Goal: Communication & Community: Answer question/provide support

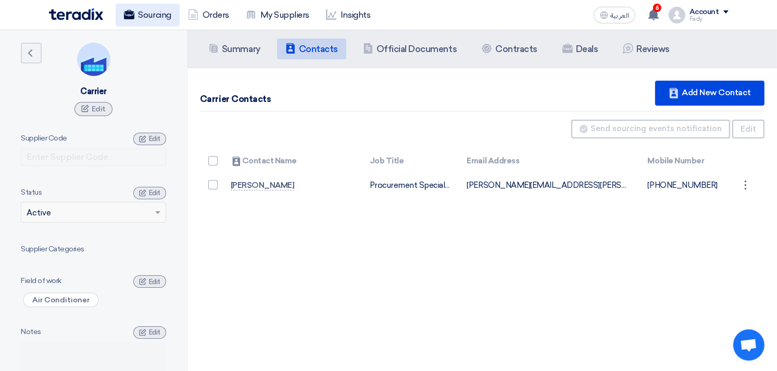
click at [149, 18] on link "Sourcing" at bounding box center [148, 15] width 64 height 23
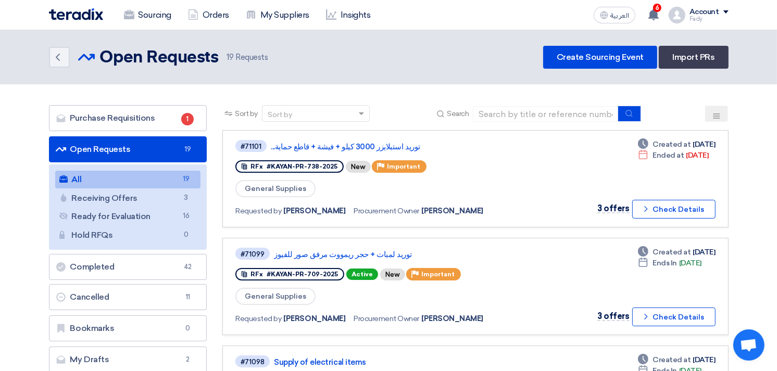
click at [123, 179] on link "All All 19" at bounding box center [128, 180] width 146 height 18
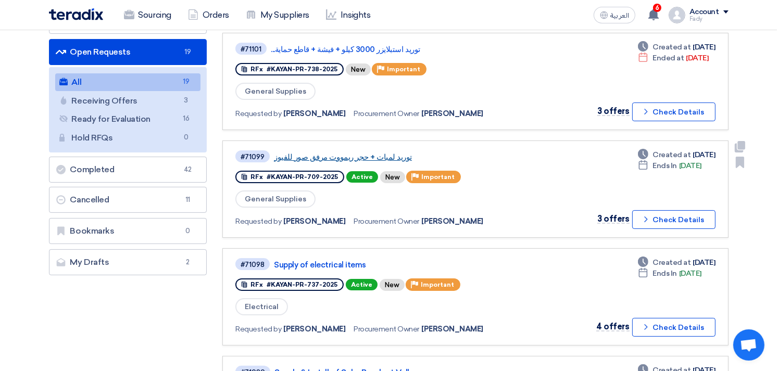
scroll to position [116, 0]
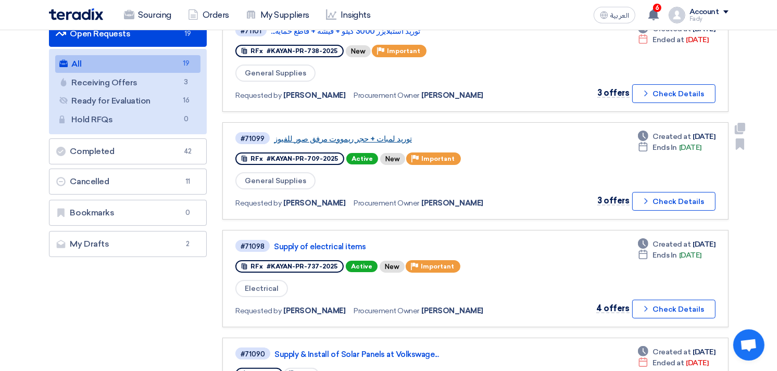
click at [358, 134] on link "توريد لمبات + حجر ريمووت مرفق صور للفيوز" at bounding box center [404, 138] width 260 height 9
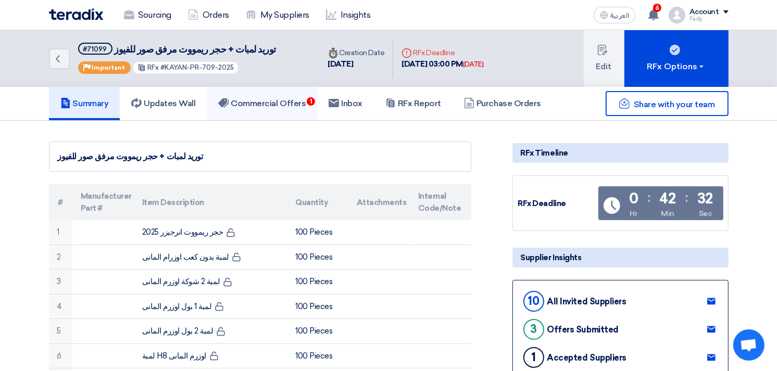
click at [287, 107] on h5 "Commercial Offers 1" at bounding box center [261, 103] width 87 height 10
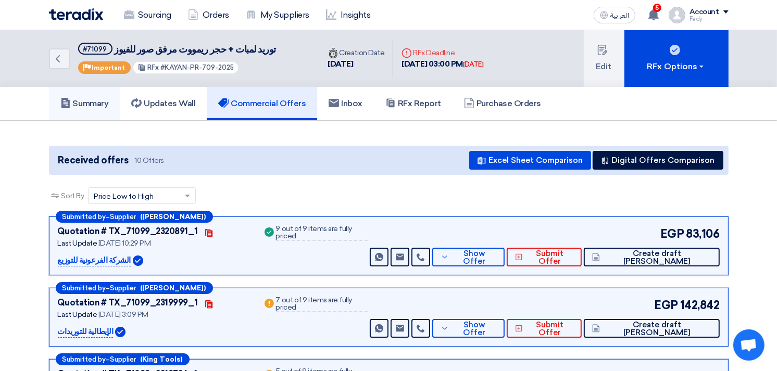
click at [89, 105] on h5 "Summary" at bounding box center [84, 103] width 48 height 10
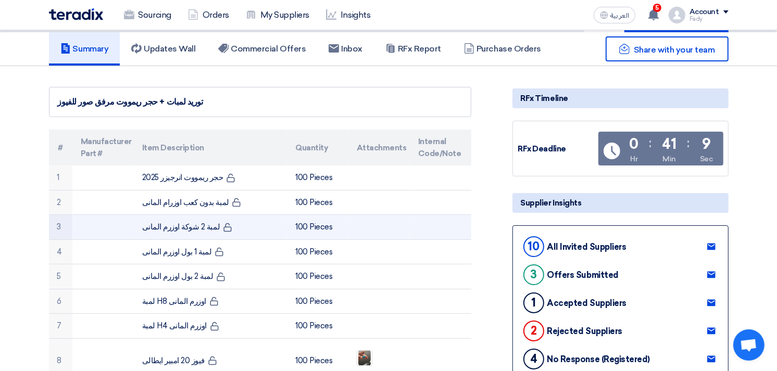
scroll to position [58, 0]
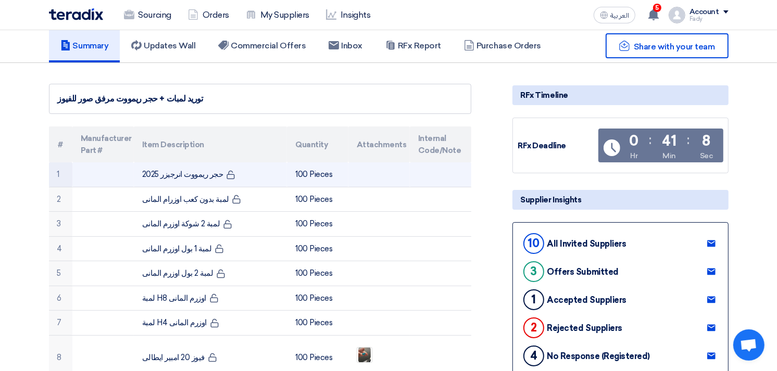
click at [183, 169] on td "حجر ريمووت انرجيزر 2025" at bounding box center [210, 174] width 153 height 24
copy tr "حجر ريمووت انرجيزر 2025"
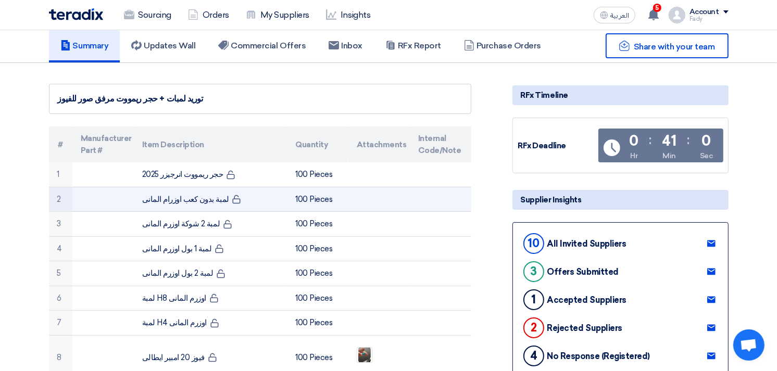
click at [182, 200] on td "لمبة بدون كعب اوزرام المانى" at bounding box center [210, 199] width 153 height 25
copy tr "لمبة بدون كعب اوزرام المانى"
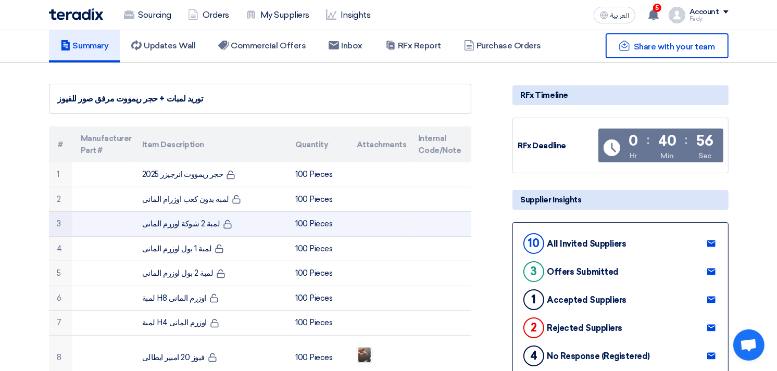
click at [173, 220] on td "لمبة 2 شوكة اوزرم المانى" at bounding box center [210, 224] width 153 height 25
copy tr "لمبة 2 شوكة اوزرم المانى"
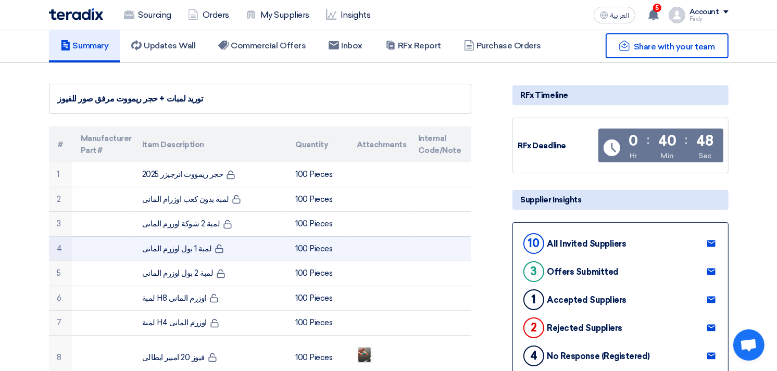
click at [173, 248] on td "لمبة 1 بول اوزرم المانى" at bounding box center [210, 248] width 153 height 25
click at [173, 249] on td "لمبة 1 بول اوزرم المانى" at bounding box center [210, 248] width 153 height 25
copy tr "لمبة 1 بول اوزرم المانى"
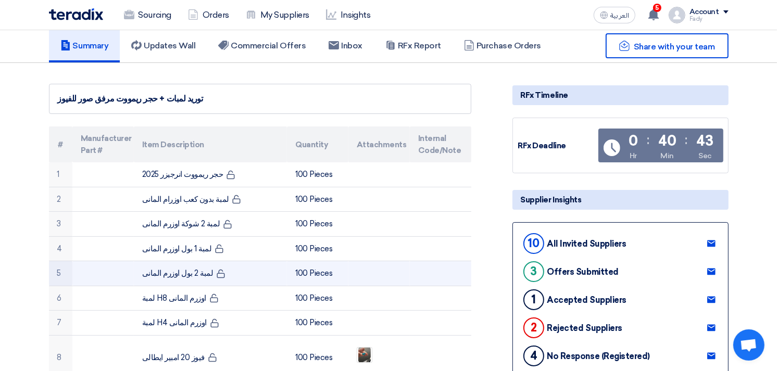
click at [174, 271] on td "لمبة 2 بول اوزرم المانى" at bounding box center [210, 273] width 153 height 25
copy tr "لمبة 2 بول اوزرم المانى"
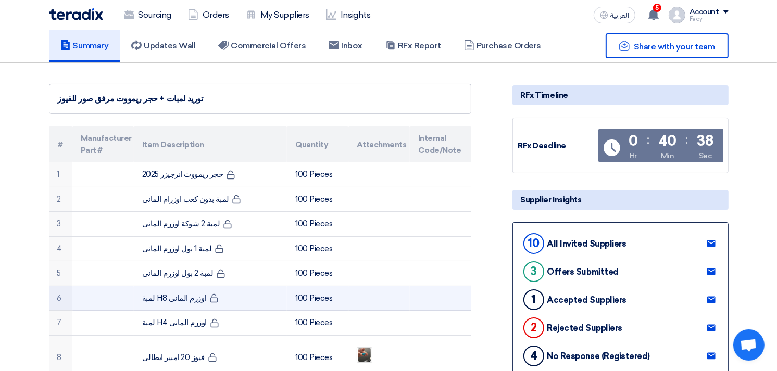
click at [177, 296] on td "لمبة H8 اوزرم المانى" at bounding box center [210, 298] width 153 height 25
copy tr "لمبة H8 اوزرم المانى"
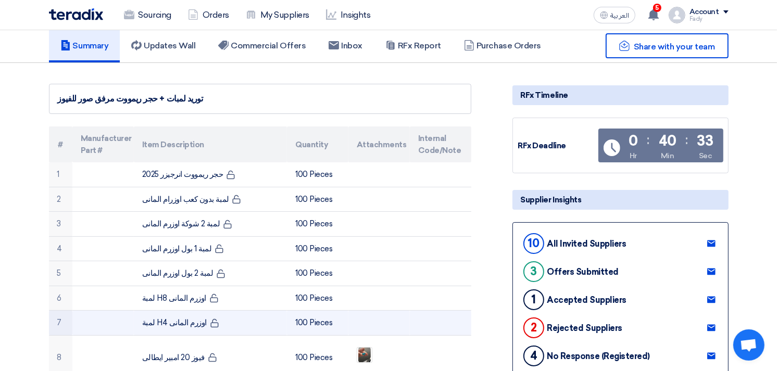
click at [177, 320] on td "لمبة H4 اوزرم المانى" at bounding box center [210, 323] width 153 height 25
copy tr "لمبة H4 اوزرم المانى"
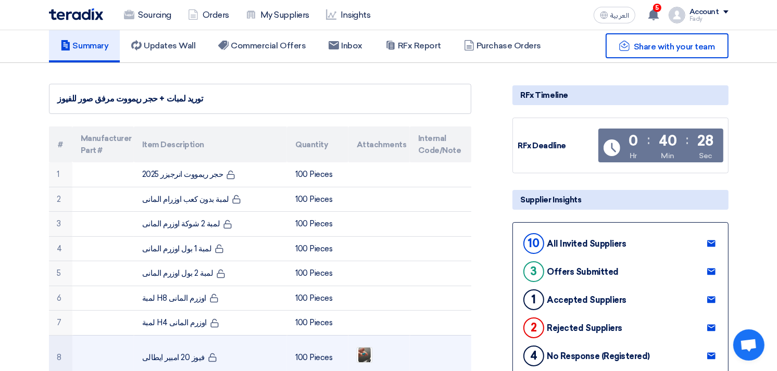
click at [167, 352] on td "فيوز 20 امبير ايطالى" at bounding box center [210, 357] width 153 height 44
copy tr "فيوز 20 امبير ايطالى"
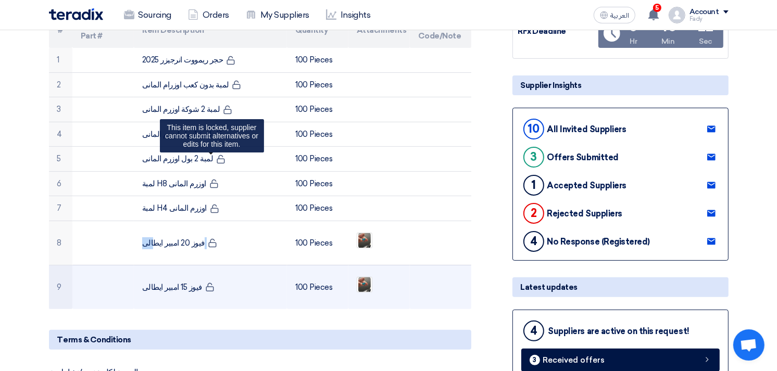
scroll to position [173, 0]
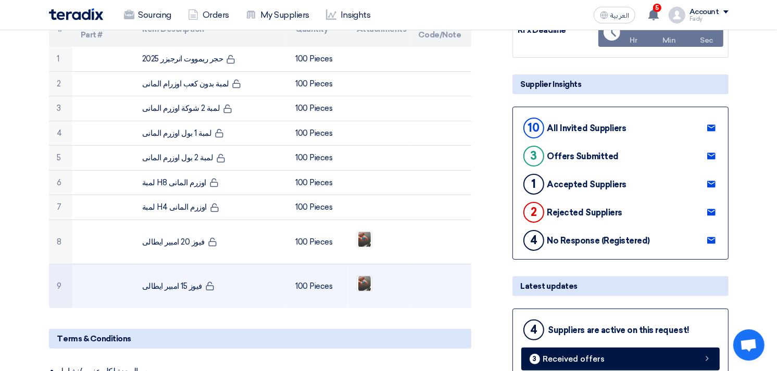
click at [167, 287] on td "فيوز 15 امبير ايطالى" at bounding box center [210, 286] width 153 height 44
copy tr "فيوز 15 امبير ايطالى"
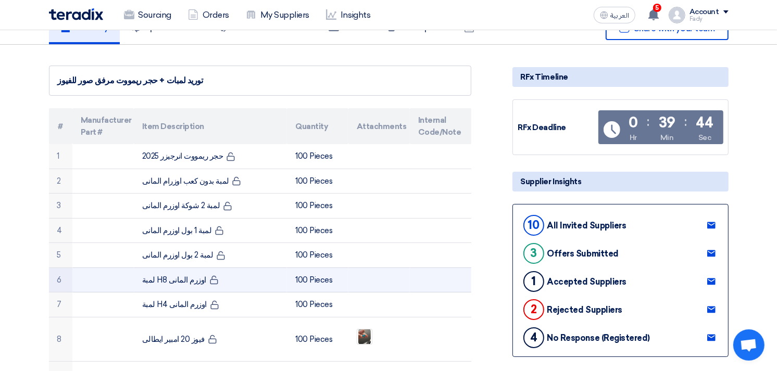
scroll to position [0, 0]
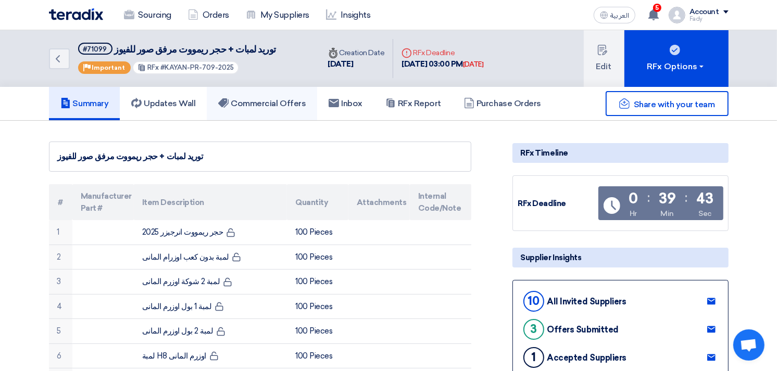
click at [278, 95] on link "Commercial Offers" at bounding box center [262, 103] width 110 height 33
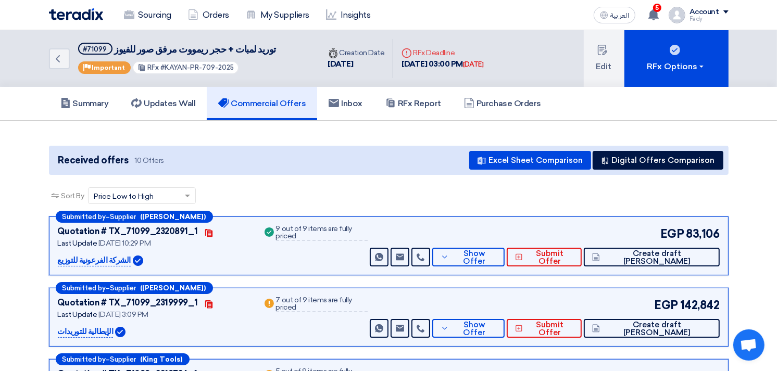
scroll to position [58, 0]
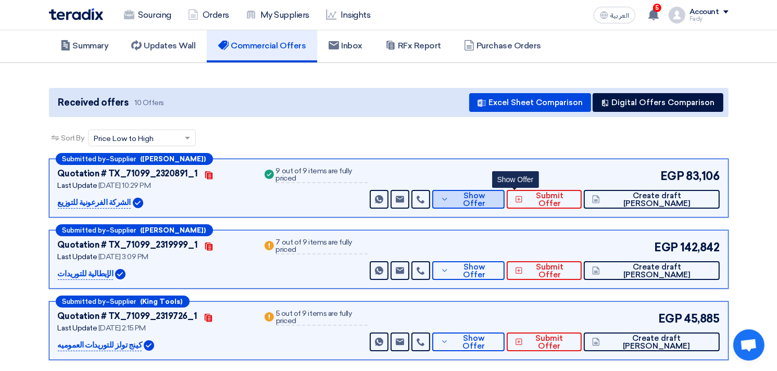
click at [496, 193] on span "Show Offer" at bounding box center [473, 200] width 45 height 16
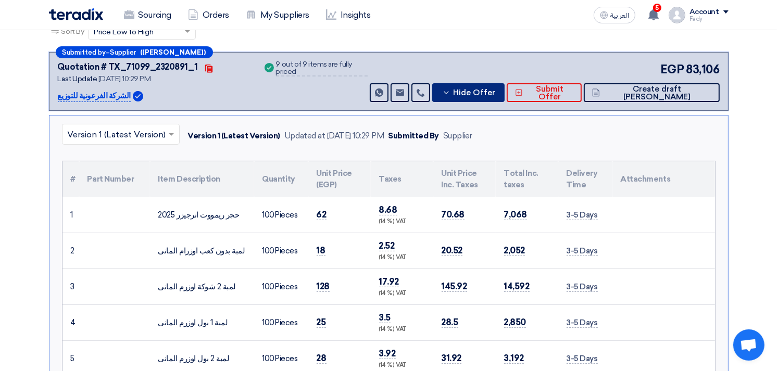
scroll to position [173, 0]
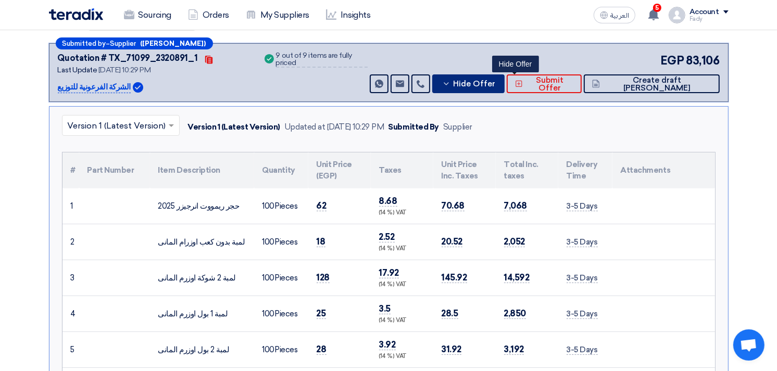
click at [432, 74] on button "Hide Offer" at bounding box center [468, 83] width 72 height 19
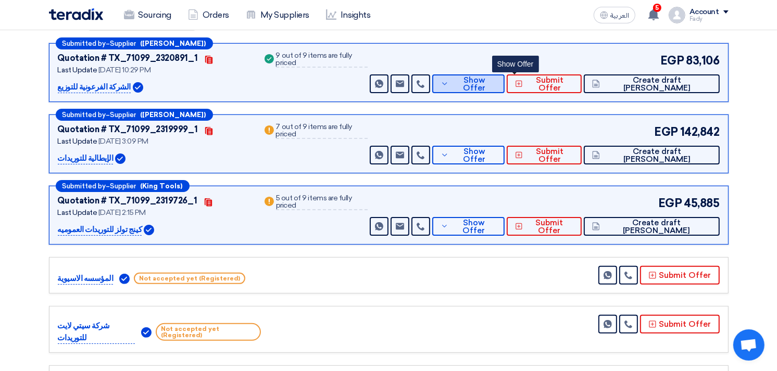
click at [504, 88] on button "Show Offer" at bounding box center [468, 83] width 72 height 19
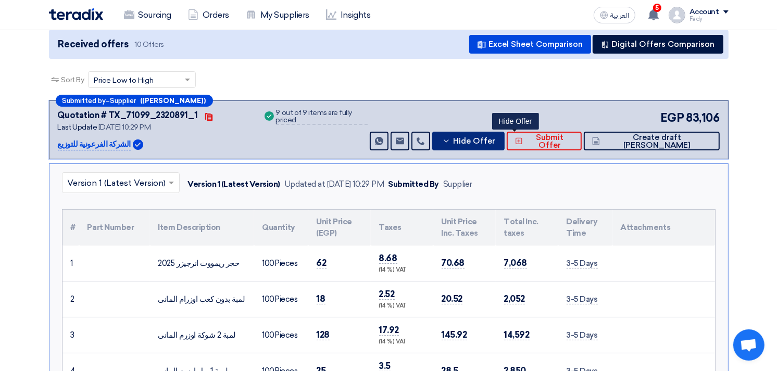
scroll to position [116, 0]
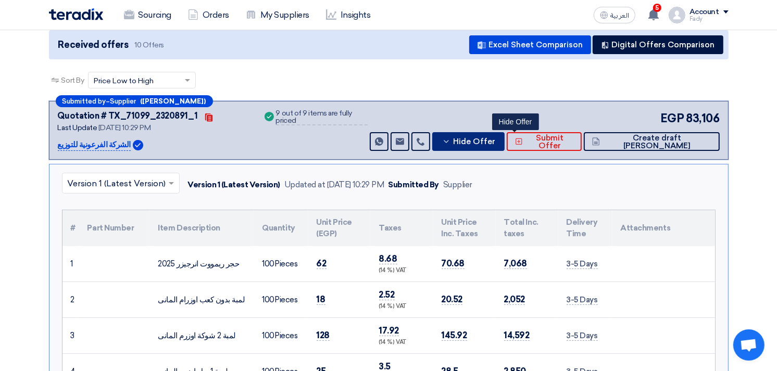
click at [495, 138] on span "Hide Offer" at bounding box center [474, 142] width 42 height 8
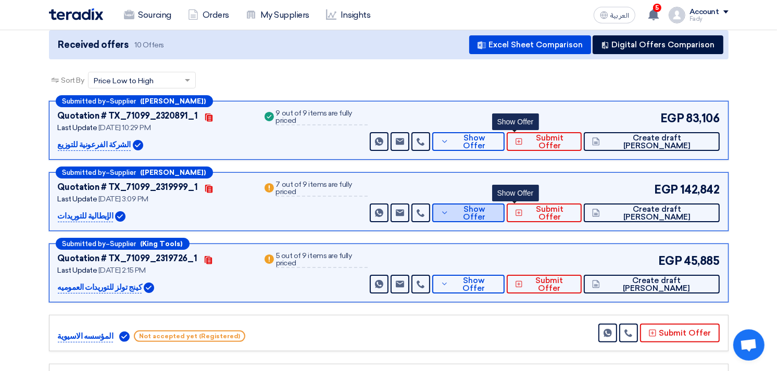
click at [496, 209] on span "Show Offer" at bounding box center [473, 214] width 45 height 16
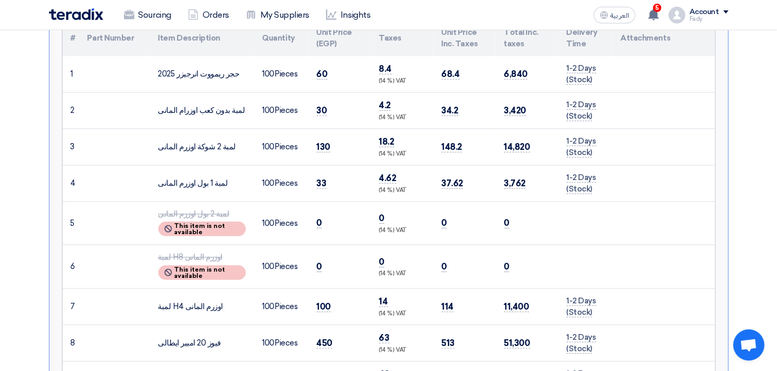
scroll to position [289, 0]
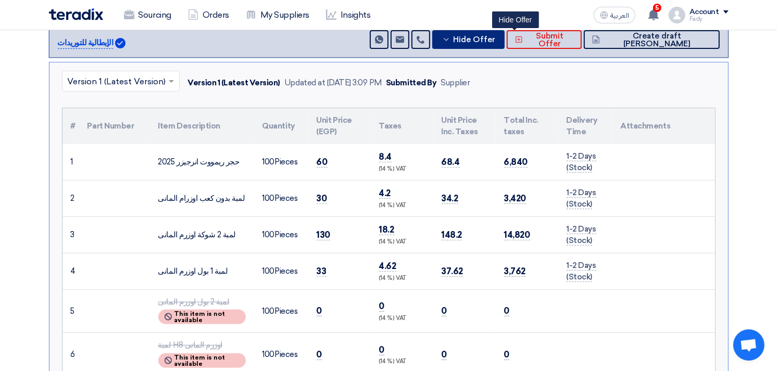
click at [495, 37] on span "Hide Offer" at bounding box center [474, 40] width 42 height 8
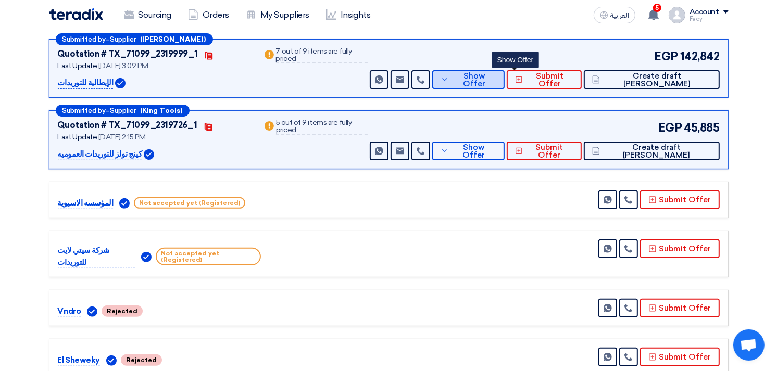
scroll to position [173, 0]
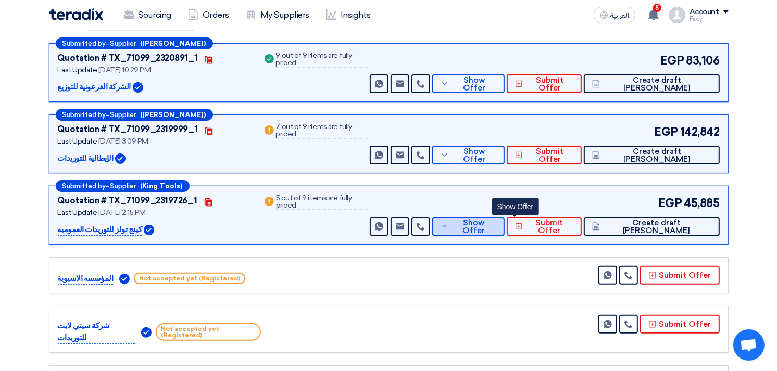
click at [496, 228] on span "Show Offer" at bounding box center [473, 227] width 45 height 16
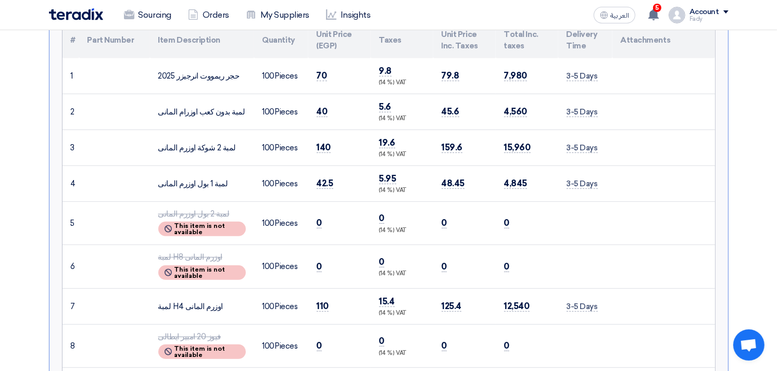
scroll to position [231, 0]
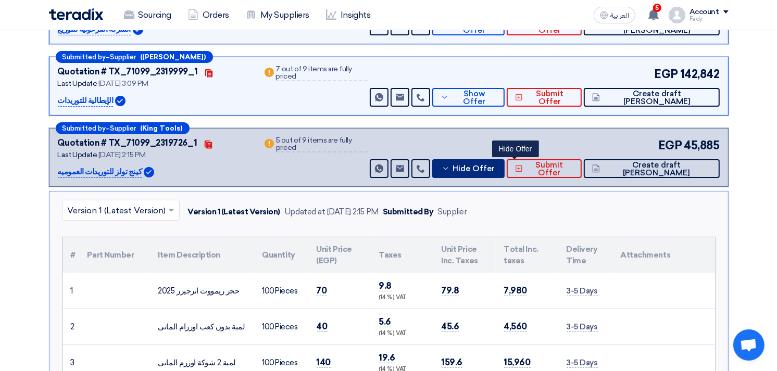
click at [494, 167] on span "Hide Offer" at bounding box center [473, 169] width 42 height 8
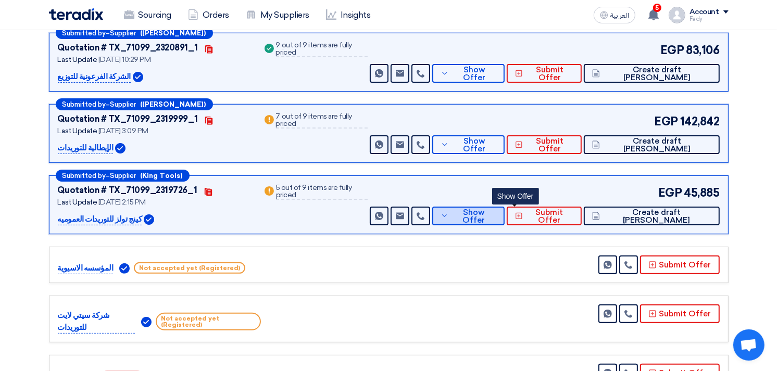
scroll to position [0, 0]
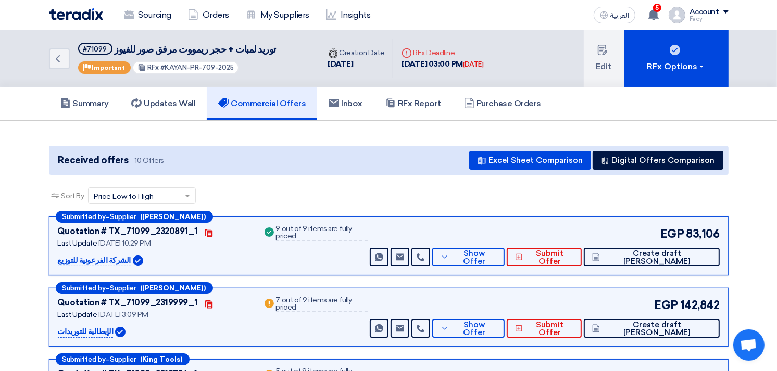
click at [58, 69] on div "Back #71099 توريد لمبات + حجر ريمووت مرفق صور للفيوز Priority Important RFx #KA…" at bounding box center [184, 58] width 271 height 57
click at [656, 9] on span "5" at bounding box center [657, 8] width 8 height 8
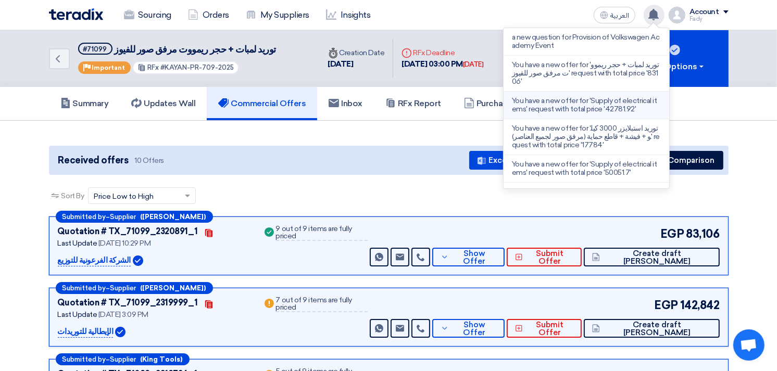
click at [599, 103] on p "You have a new offer for 'Supply of electrical items' request with total price …" at bounding box center [586, 105] width 149 height 17
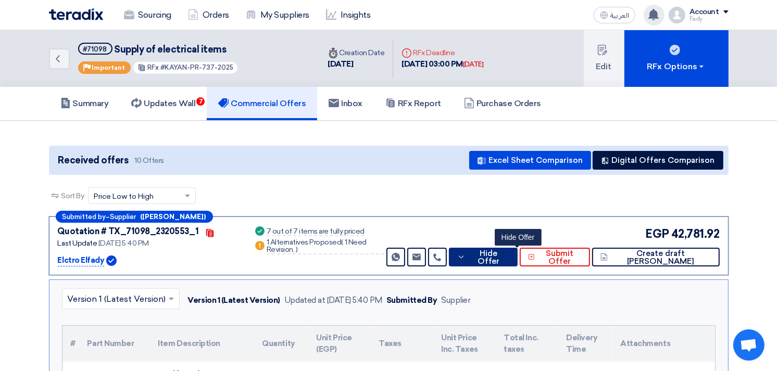
click at [509, 256] on span "Hide Offer" at bounding box center [488, 258] width 41 height 16
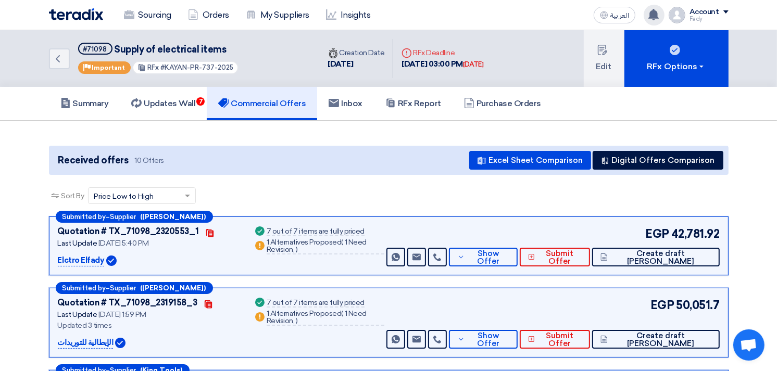
drag, startPoint x: 160, startPoint y: 65, endPoint x: 241, endPoint y: 72, distance: 81.5
click at [241, 72] on div "Back #71098 Supply of electrical items Priority Important RFx #KAYAN-PR-737-2025" at bounding box center [184, 58] width 271 height 57
copy span "KAYAN-PR-737-2025"
click at [100, 106] on h5 "Summary" at bounding box center [84, 103] width 48 height 10
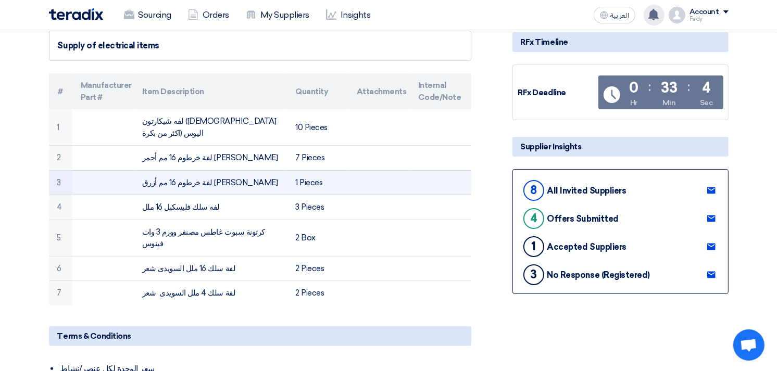
scroll to position [116, 0]
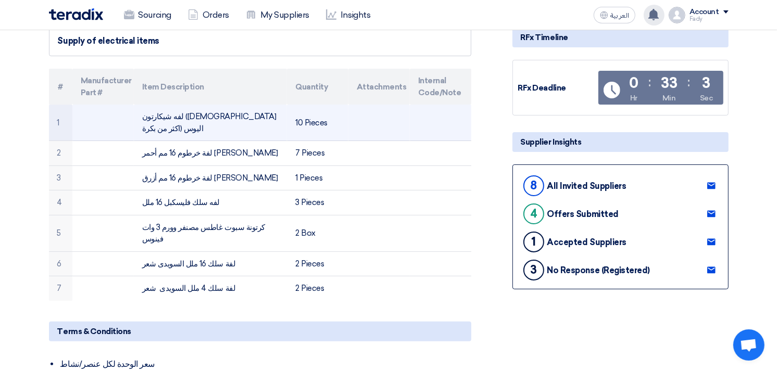
click at [233, 116] on td "لفه شيكارتون ([DEMOGRAPHIC_DATA] اكثر من بكرة) اليوس" at bounding box center [210, 123] width 153 height 36
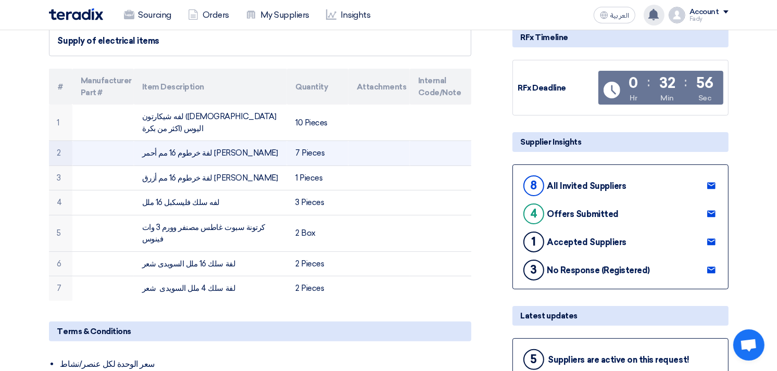
click at [207, 141] on td "لفة خرطوم 16 مم أحمر [PERSON_NAME]" at bounding box center [210, 153] width 153 height 25
drag, startPoint x: 207, startPoint y: 134, endPoint x: 215, endPoint y: 139, distance: 9.7
click at [215, 141] on td "لفة خرطوم 16 مم أحمر [PERSON_NAME]" at bounding box center [210, 153] width 153 height 25
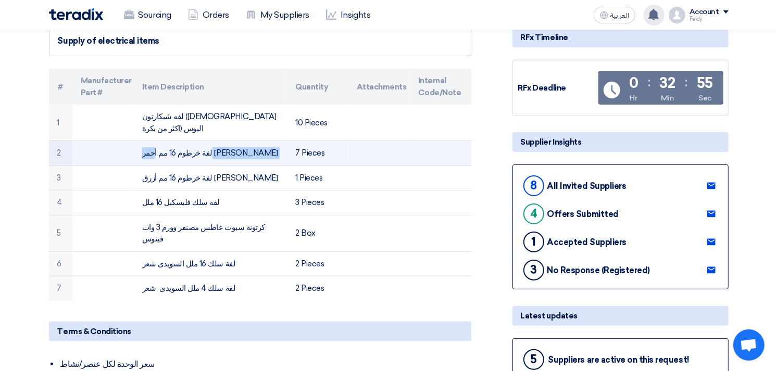
click at [215, 141] on td "لفة خرطوم 16 مم أحمر [PERSON_NAME]" at bounding box center [210, 153] width 153 height 25
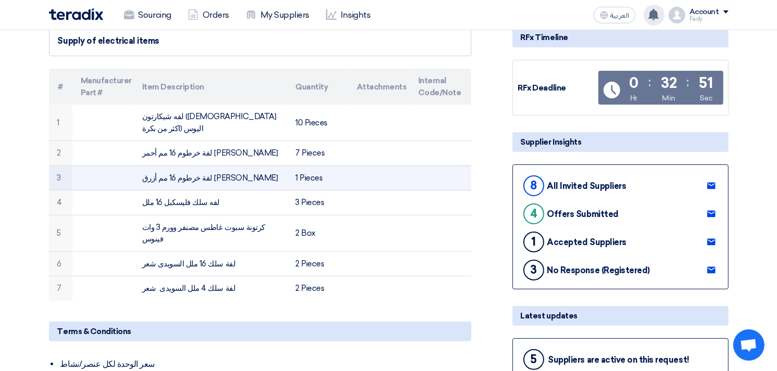
click at [188, 168] on td "لفة خرطوم 16 مم أزرق [PERSON_NAME]" at bounding box center [210, 178] width 153 height 25
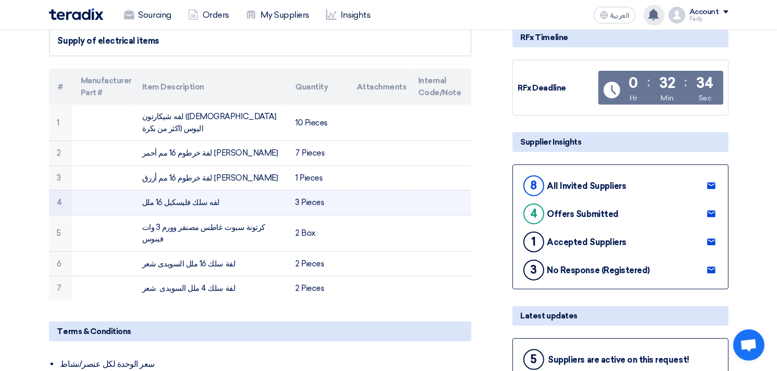
click at [166, 190] on td "لفه سلك فليسكبل 16 ملل" at bounding box center [210, 202] width 153 height 25
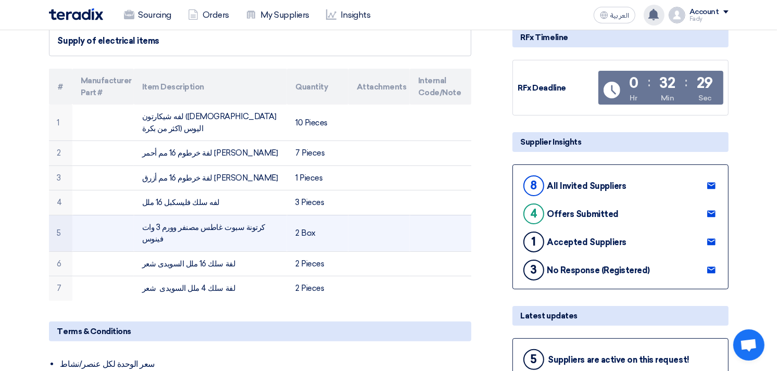
click at [178, 215] on td "كرتونة سبوت غاطس مصنفر وورم 3 وات فينوس" at bounding box center [210, 233] width 153 height 36
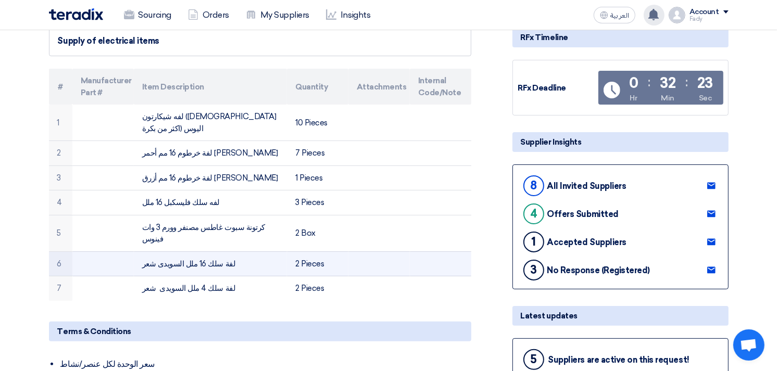
click at [169, 251] on td "لفة سلك 16 ملل السويدى شعر" at bounding box center [210, 263] width 153 height 25
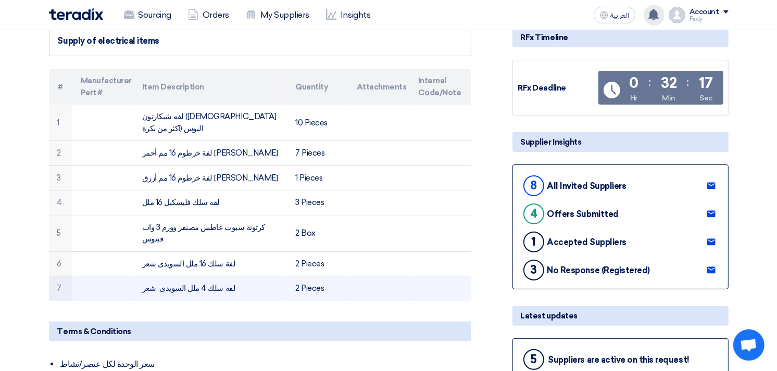
click at [181, 276] on td "لفة سلك 4 ملل السويدى شعر" at bounding box center [210, 288] width 153 height 24
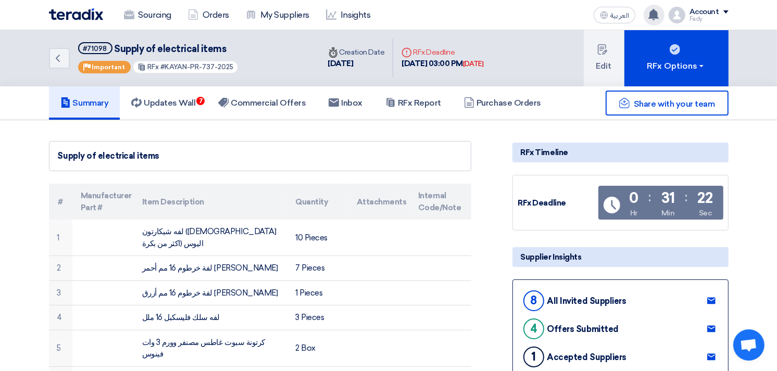
scroll to position [0, 0]
click at [258, 100] on h5 "Commercial Offers" at bounding box center [261, 103] width 87 height 10
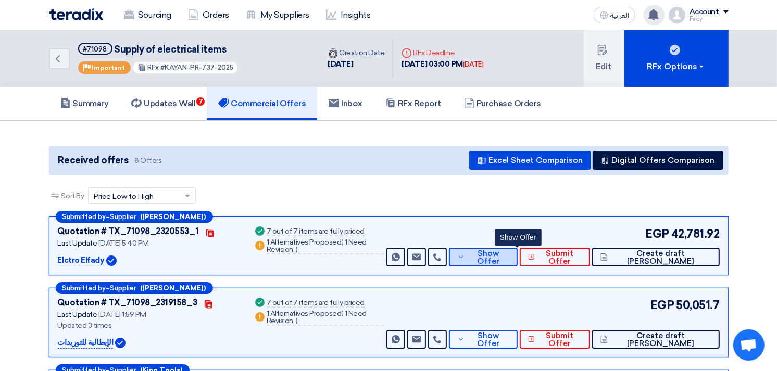
click at [507, 258] on span "Show Offer" at bounding box center [488, 258] width 42 height 16
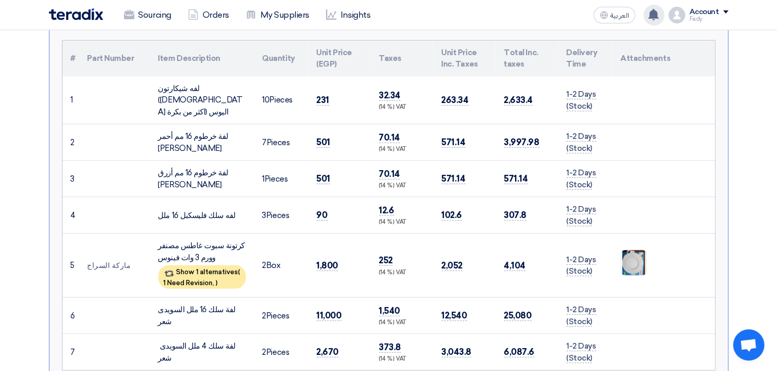
scroll to position [116, 0]
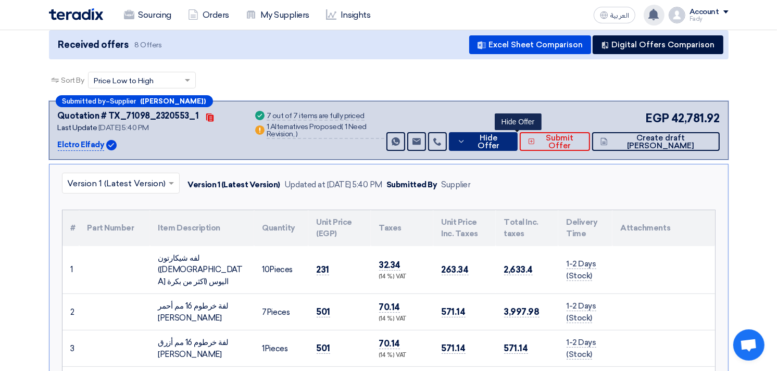
click at [501, 144] on button "Hide Offer" at bounding box center [483, 141] width 69 height 19
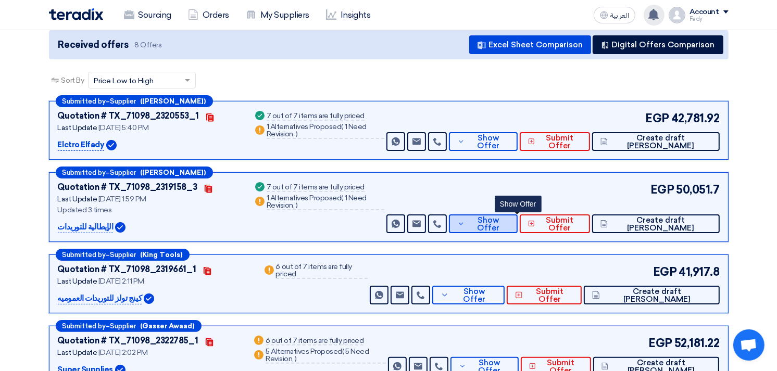
click at [465, 220] on icon at bounding box center [461, 224] width 8 height 8
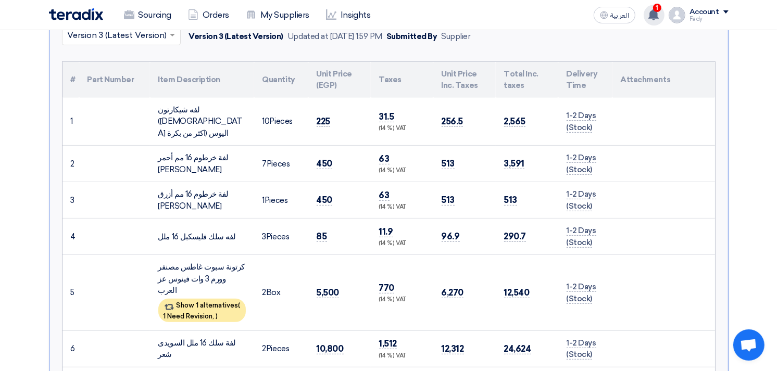
scroll to position [347, 0]
click at [218, 312] on span ")" at bounding box center [217, 316] width 2 height 8
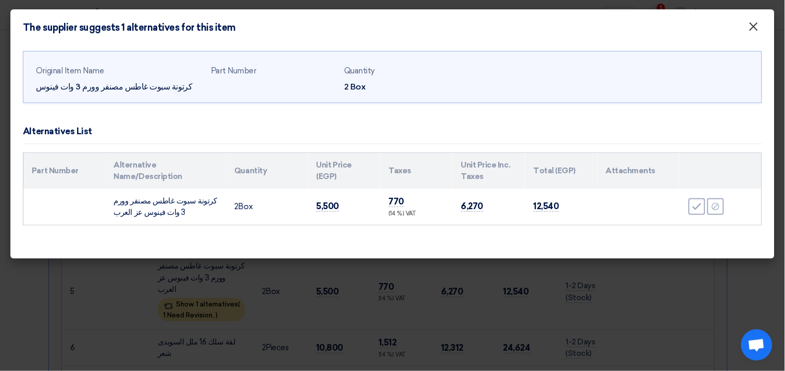
click at [752, 25] on span "×" at bounding box center [753, 29] width 10 height 21
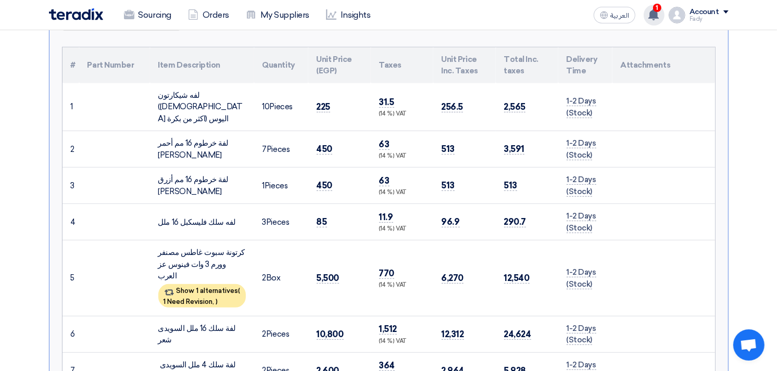
scroll to position [231, 0]
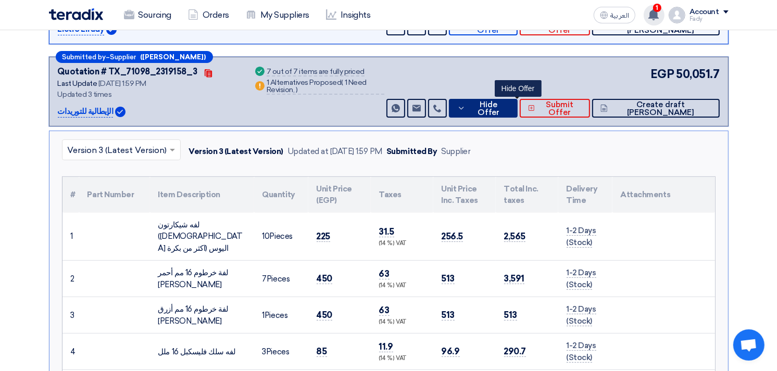
click at [509, 107] on span "Hide Offer" at bounding box center [488, 109] width 41 height 16
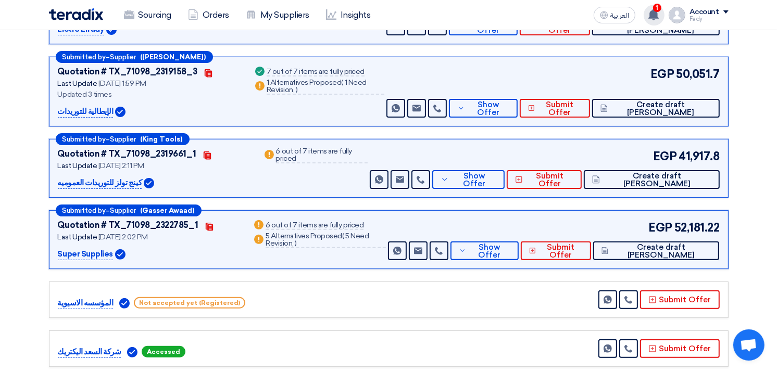
click at [653, 11] on icon at bounding box center [652, 14] width 11 height 11
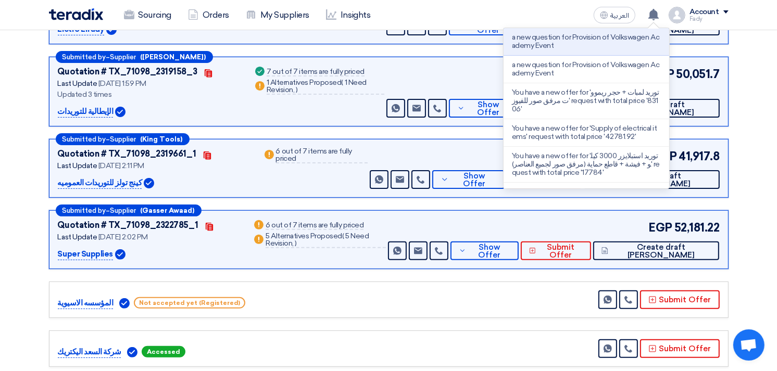
click at [368, 136] on div "Submitted by – Supplier ([PERSON_NAME]) Quotation # TX_71098_2320553_1 Contacts…" at bounding box center [388, 232] width 695 height 494
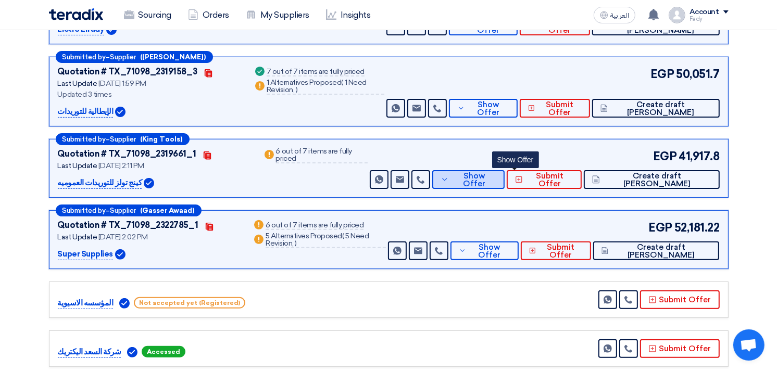
click at [504, 173] on button "Show Offer" at bounding box center [468, 179] width 72 height 19
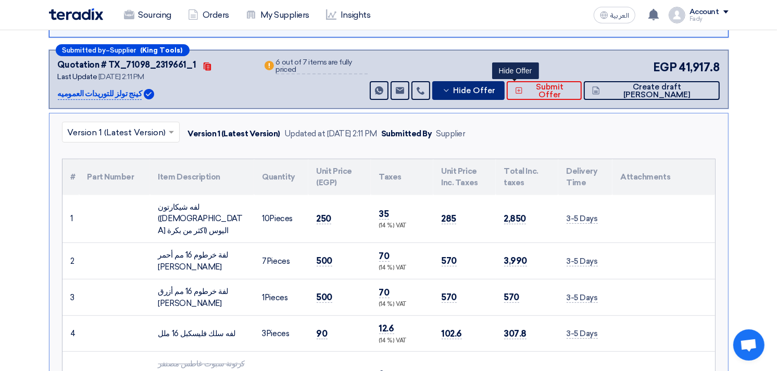
scroll to position [289, 0]
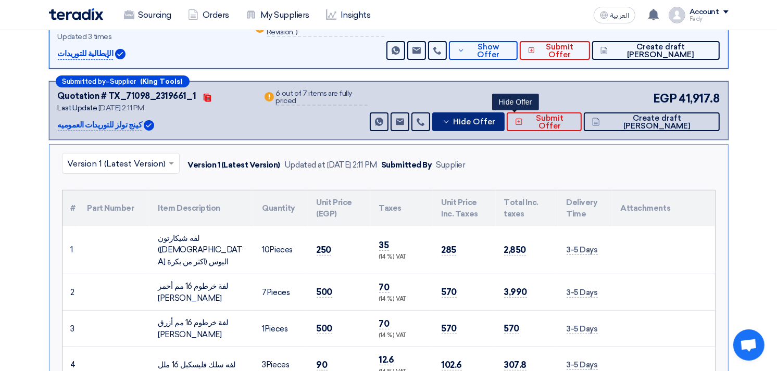
click at [495, 118] on span "Hide Offer" at bounding box center [474, 122] width 42 height 8
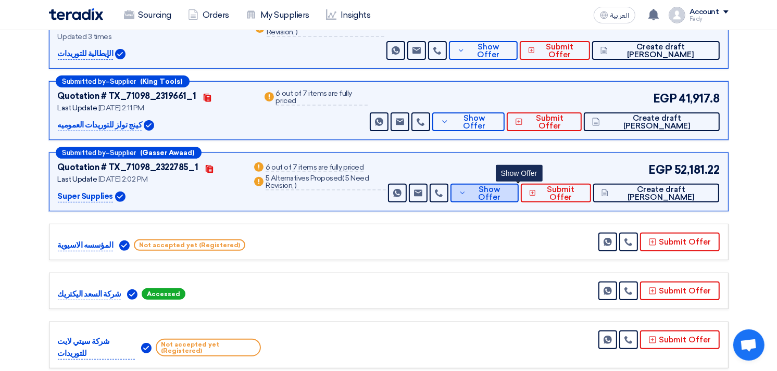
click at [510, 188] on span "Show Offer" at bounding box center [488, 194] width 41 height 16
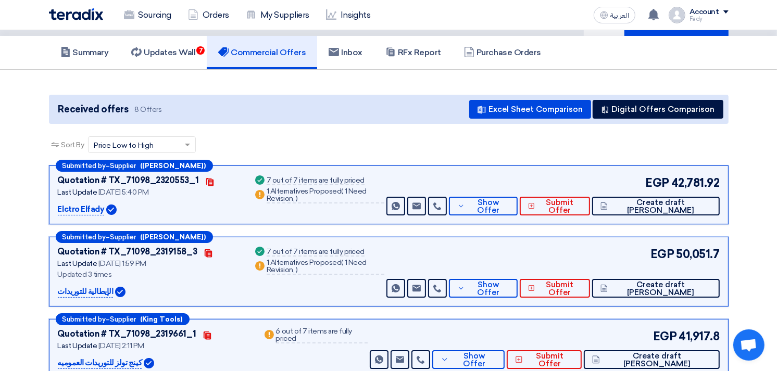
scroll to position [0, 0]
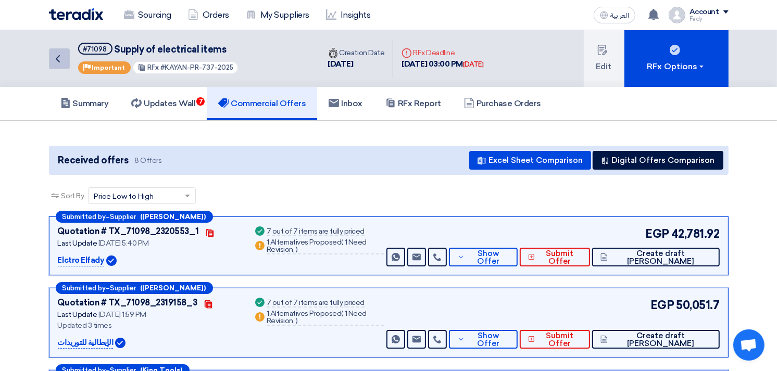
click at [60, 62] on icon "Back" at bounding box center [58, 59] width 12 height 12
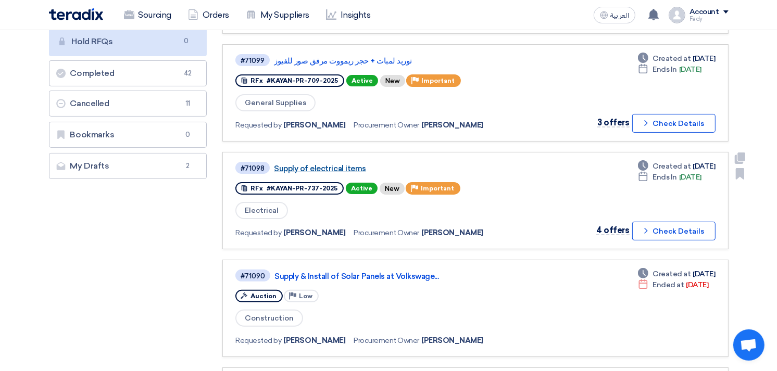
scroll to position [173, 0]
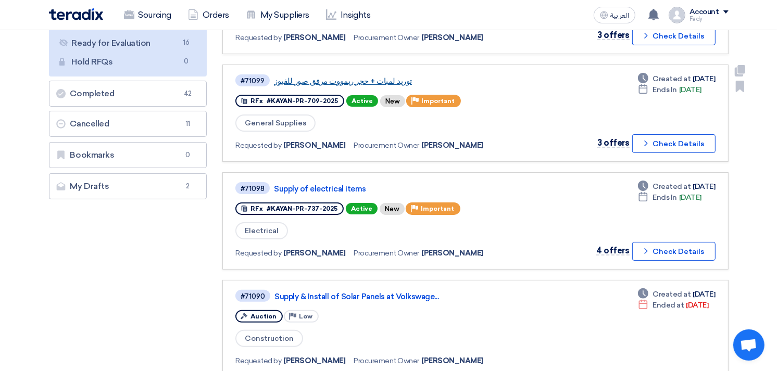
click at [388, 77] on link "توريد لمبات + حجر ريمووت مرفق صور للفيوز" at bounding box center [404, 81] width 260 height 9
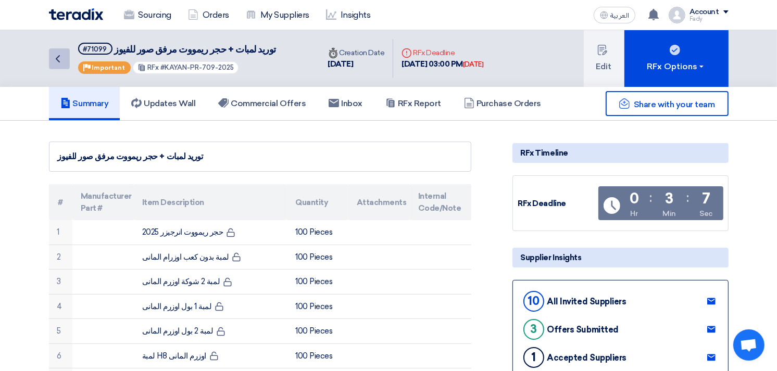
click at [59, 53] on icon "Back" at bounding box center [58, 59] width 12 height 12
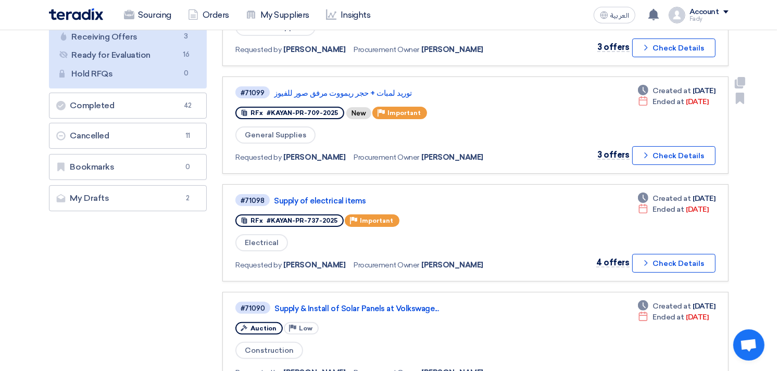
scroll to position [231, 0]
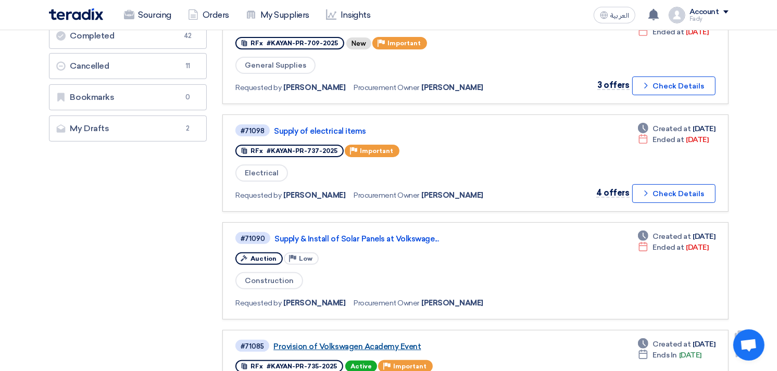
click at [385, 342] on link "Provision of Volkswagen Academy Event" at bounding box center [403, 346] width 260 height 9
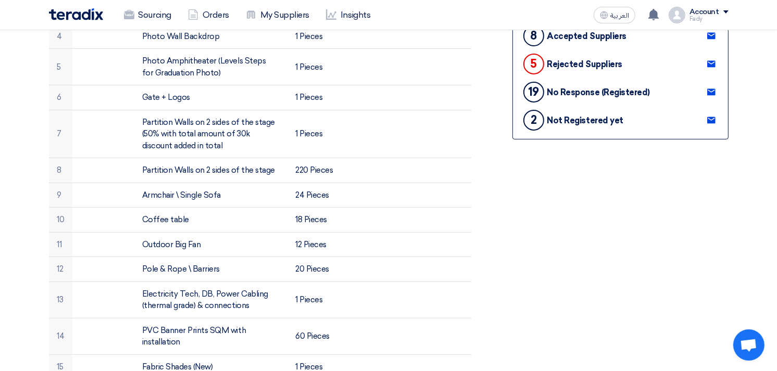
scroll to position [289, 0]
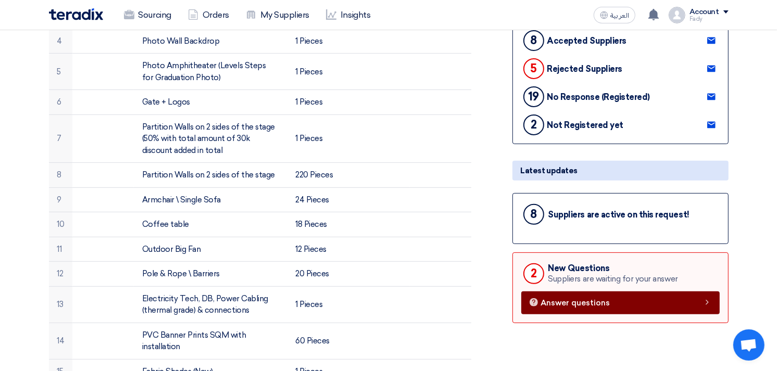
click at [597, 300] on span "Answer questions" at bounding box center [575, 303] width 69 height 8
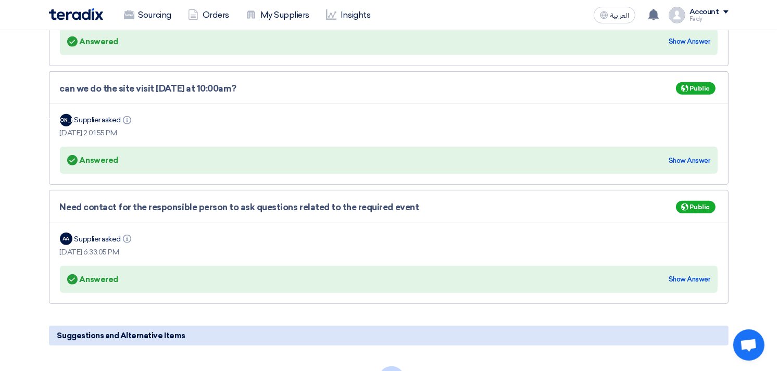
scroll to position [462, 0]
click at [691, 279] on div "Show Answer" at bounding box center [689, 279] width 42 height 10
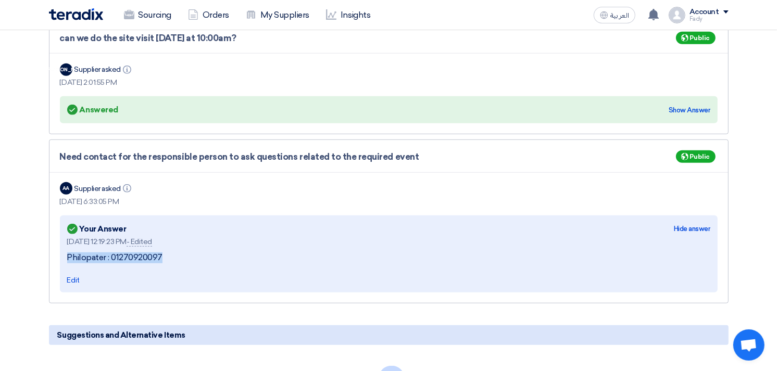
drag, startPoint x: 167, startPoint y: 257, endPoint x: 57, endPoint y: 252, distance: 109.9
click at [57, 252] on div "Need contact for the responsible person to ask questions related to the require…" at bounding box center [388, 220] width 679 height 163
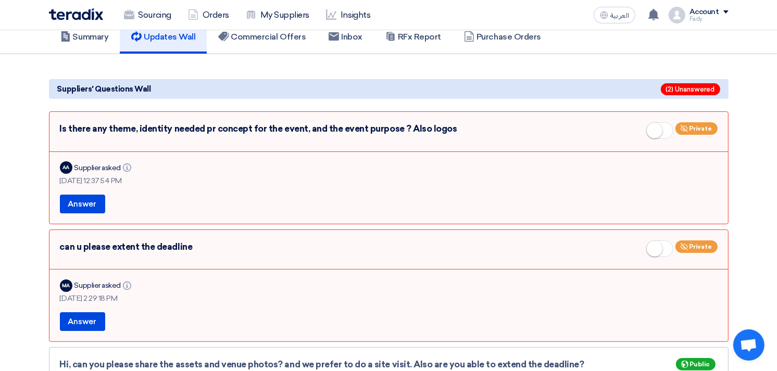
scroll to position [49, 0]
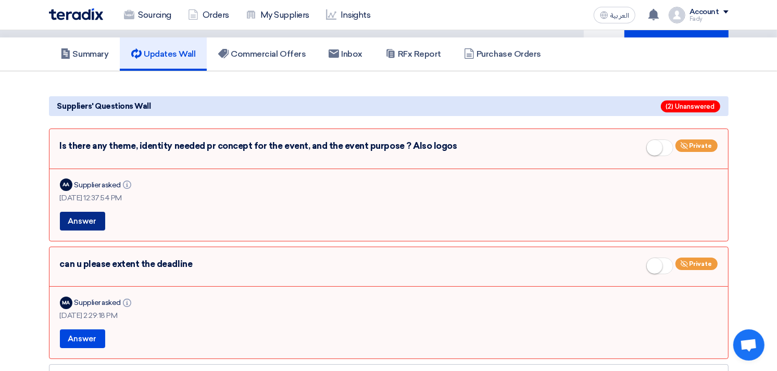
click at [80, 218] on button "Answer" at bounding box center [82, 221] width 45 height 19
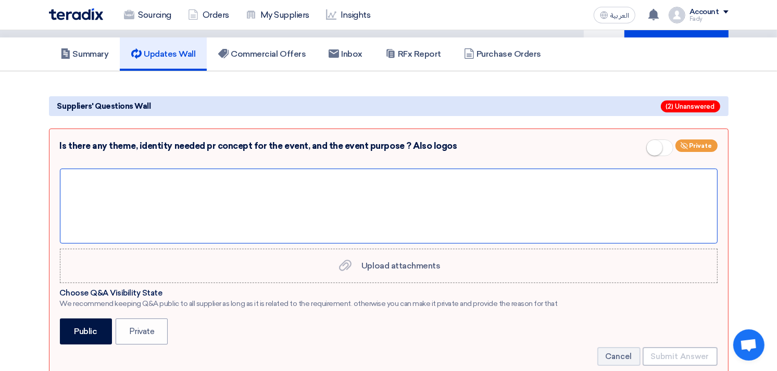
click at [138, 190] on div at bounding box center [388, 206] width 657 height 75
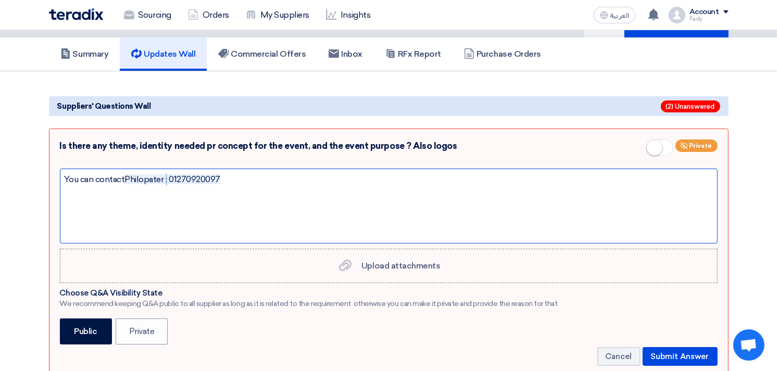
click at [168, 179] on span "Philopater : 01270920097" at bounding box center [171, 179] width 95 height 10
click at [304, 204] on div "You can contact Philopater on 01270920097" at bounding box center [388, 206] width 657 height 75
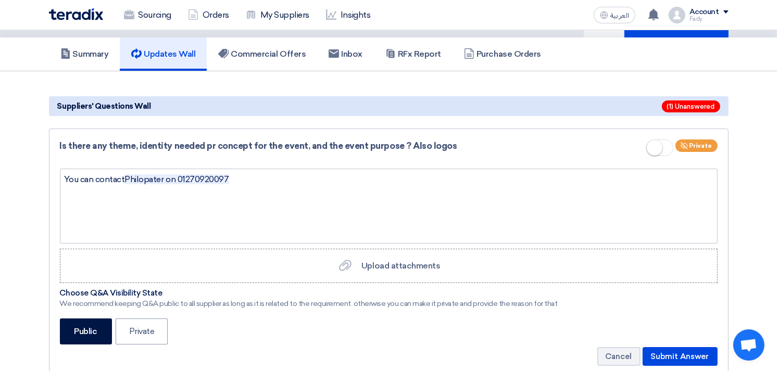
click at [659, 147] on small at bounding box center [654, 148] width 16 height 16
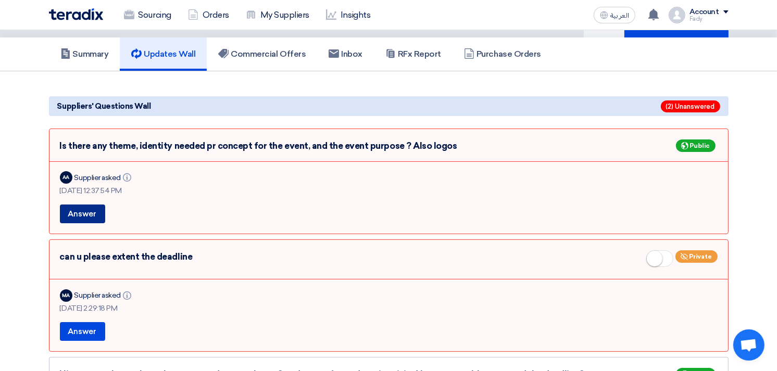
click at [91, 207] on button "Answer" at bounding box center [82, 214] width 45 height 19
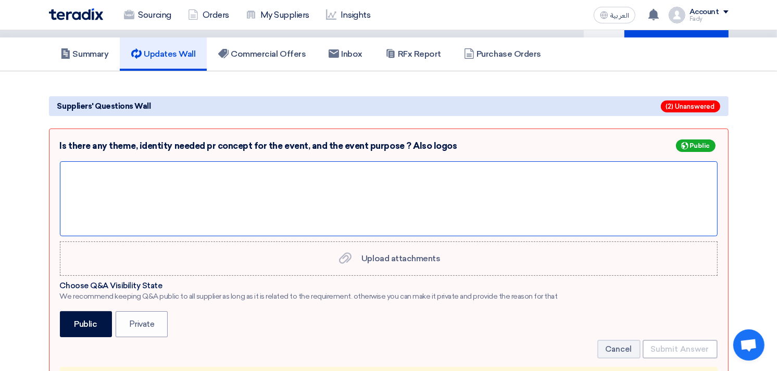
click at [142, 163] on div at bounding box center [388, 198] width 657 height 75
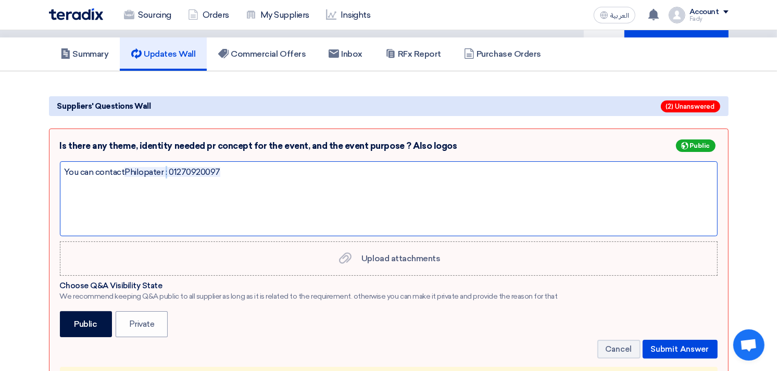
click at [167, 172] on span "Philopater : 01270920097" at bounding box center [171, 172] width 95 height 10
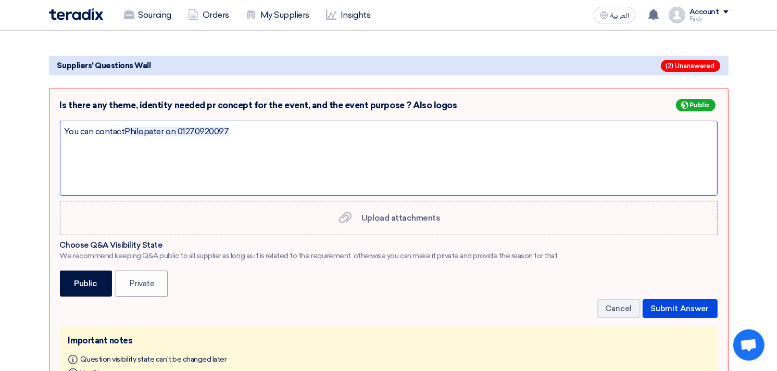
scroll to position [107, 0]
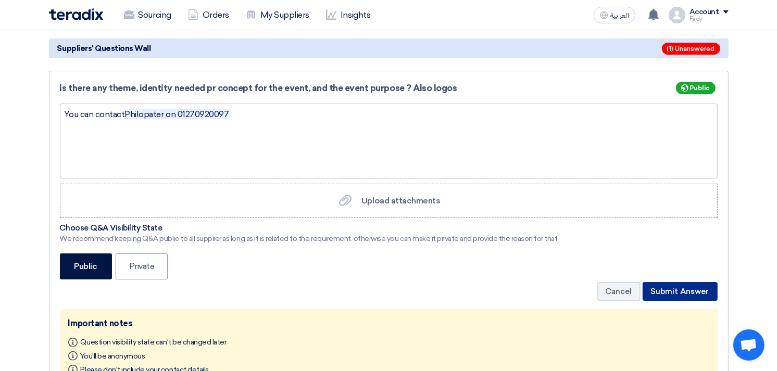
click at [689, 288] on button "Submit Answer" at bounding box center [679, 291] width 75 height 19
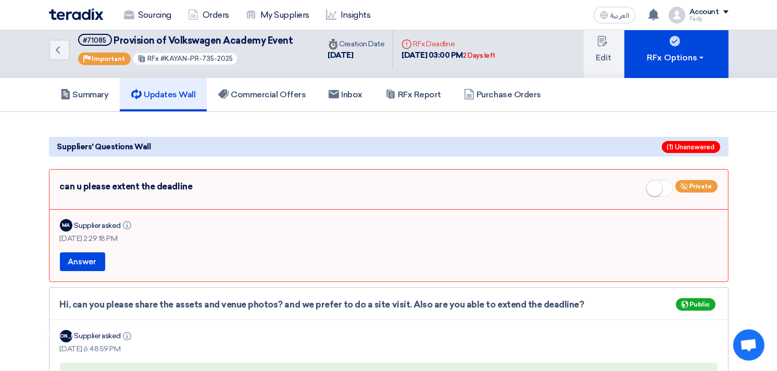
scroll to position [0, 0]
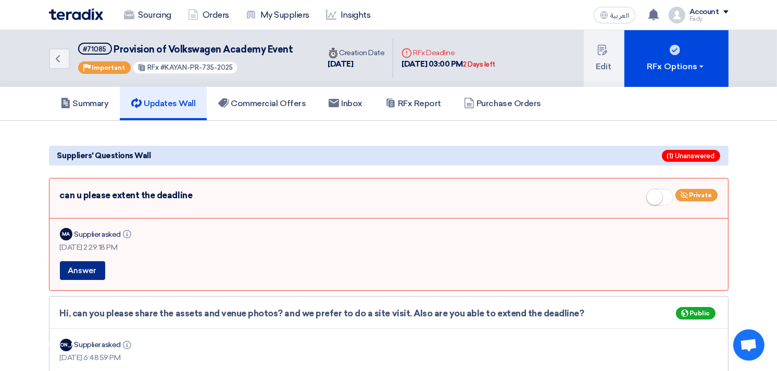
click at [91, 271] on button "Answer" at bounding box center [82, 270] width 45 height 19
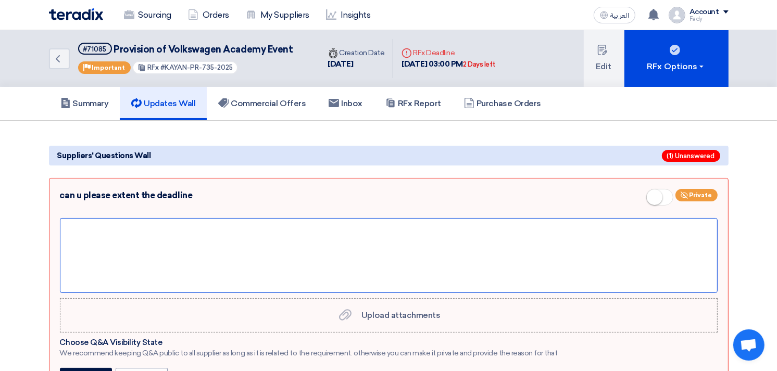
click at [144, 232] on div at bounding box center [388, 255] width 657 height 75
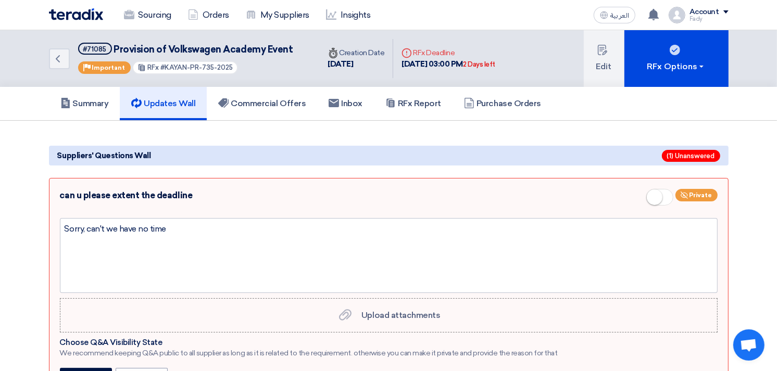
click at [655, 196] on small at bounding box center [654, 197] width 16 height 16
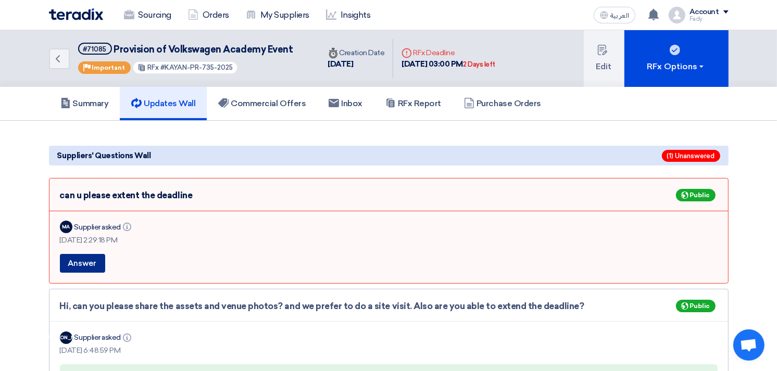
click at [82, 257] on button "Answer" at bounding box center [82, 263] width 45 height 19
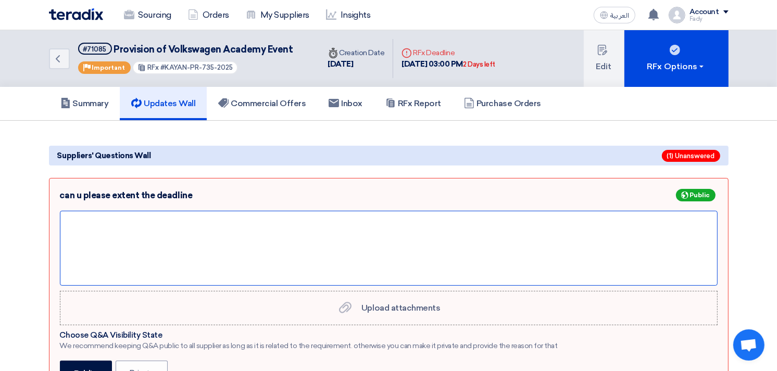
click at [100, 231] on div at bounding box center [388, 248] width 657 height 75
click at [164, 220] on span "Philopater : 01270920097" at bounding box center [171, 222] width 95 height 10
click at [167, 217] on span "Philopater : 01270920097" at bounding box center [171, 222] width 95 height 10
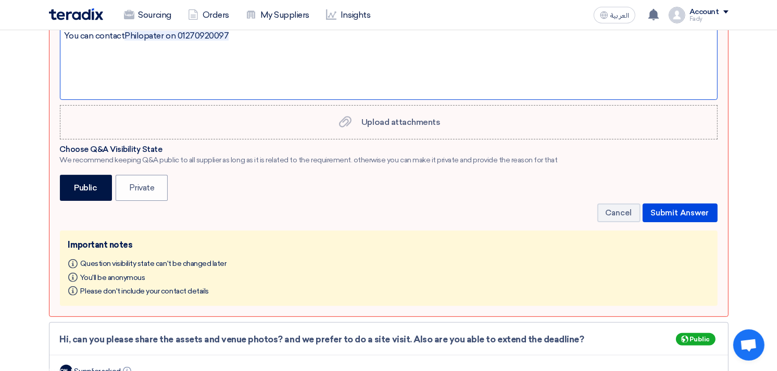
scroll to position [231, 0]
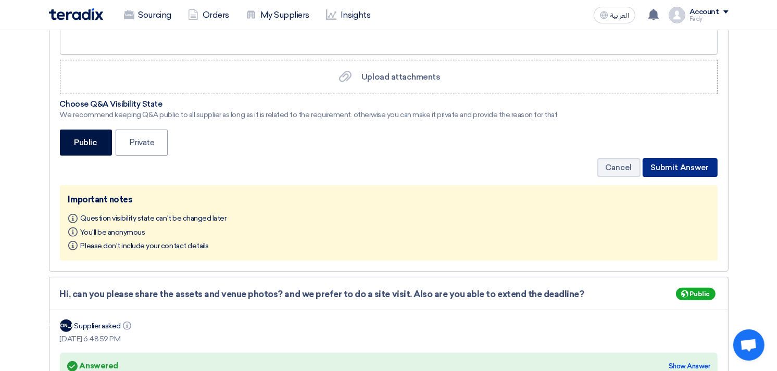
click at [675, 160] on button "Submit Answer" at bounding box center [679, 167] width 75 height 19
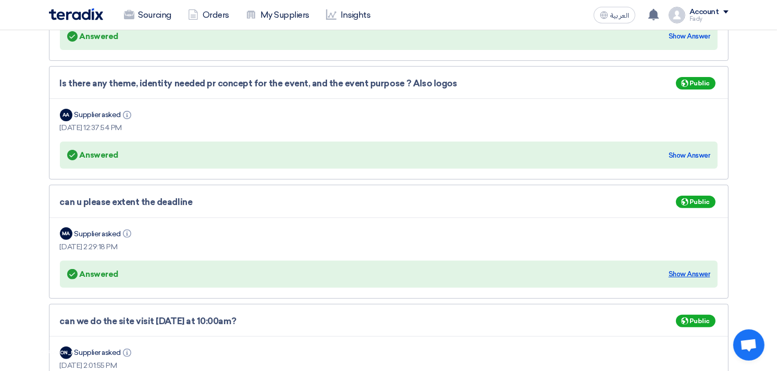
click at [691, 271] on div "Show Answer" at bounding box center [689, 274] width 42 height 10
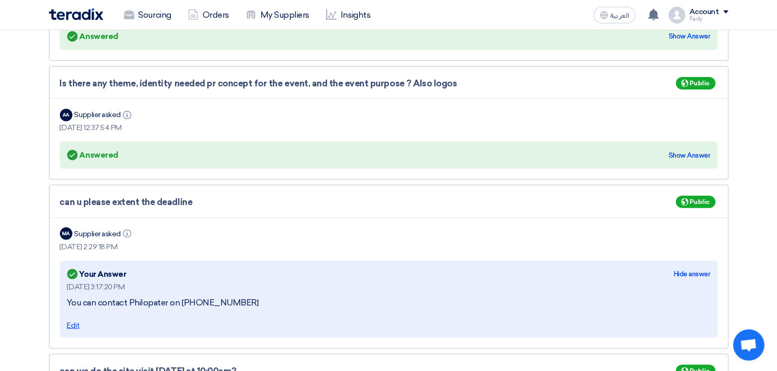
click at [73, 321] on span "Edit" at bounding box center [73, 325] width 12 height 9
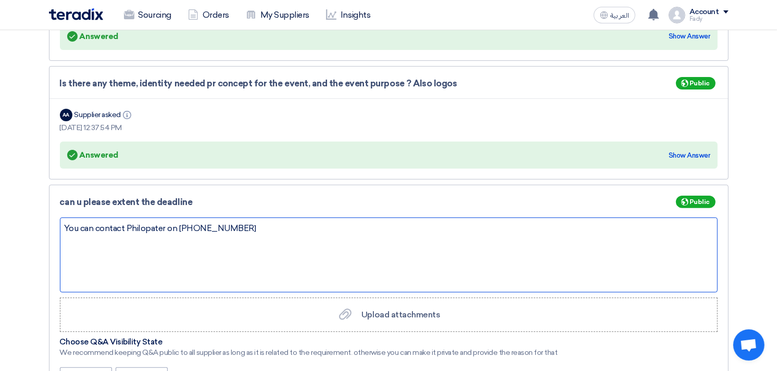
drag, startPoint x: 252, startPoint y: 230, endPoint x: 32, endPoint y: 205, distance: 221.0
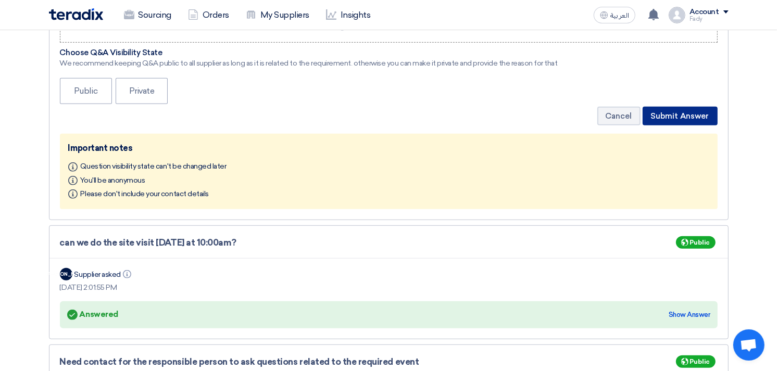
click at [703, 117] on button "Submit Answer" at bounding box center [679, 116] width 75 height 19
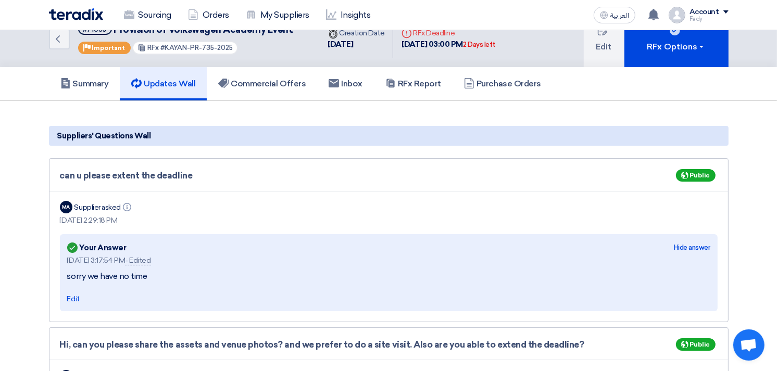
scroll to position [0, 0]
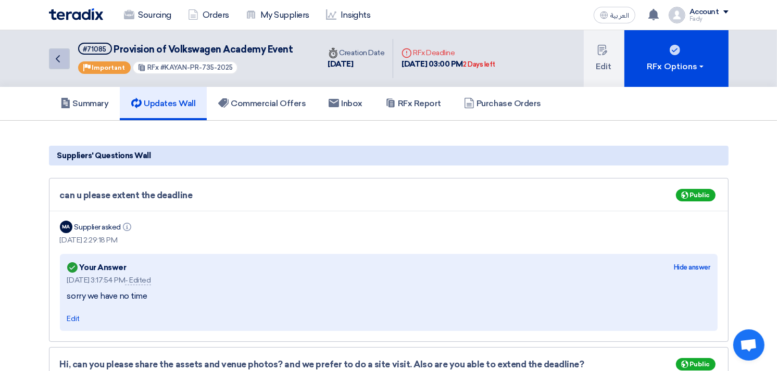
click at [56, 55] on icon "Back" at bounding box center [58, 59] width 12 height 12
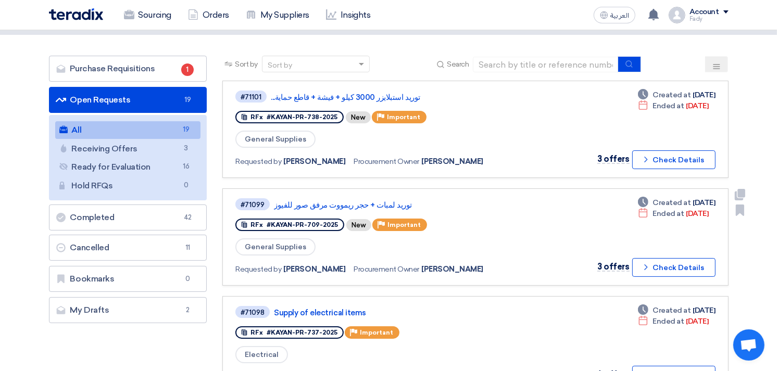
scroll to position [74, 0]
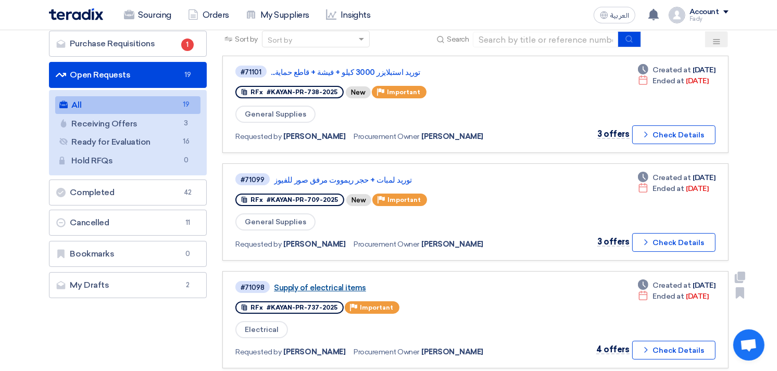
click at [352, 283] on link "Supply of electrical items" at bounding box center [404, 287] width 260 height 9
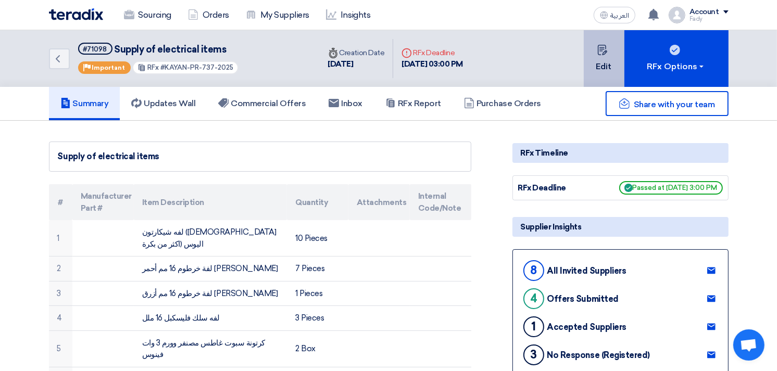
click at [611, 53] on button "Edit" at bounding box center [603, 58] width 41 height 57
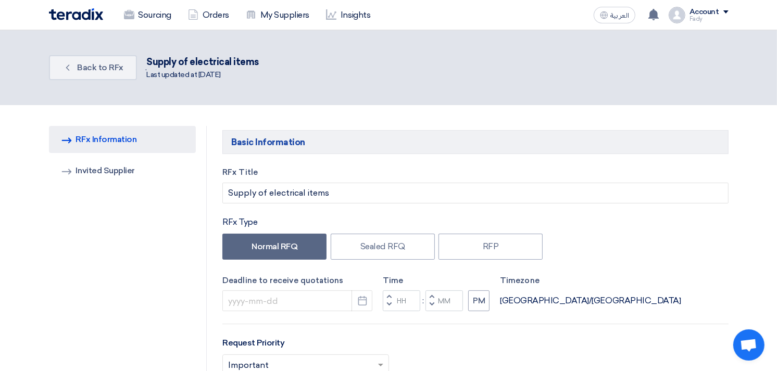
type input "[DATE]"
type input "03"
type input "00"
click at [401, 300] on input "03" at bounding box center [401, 300] width 37 height 21
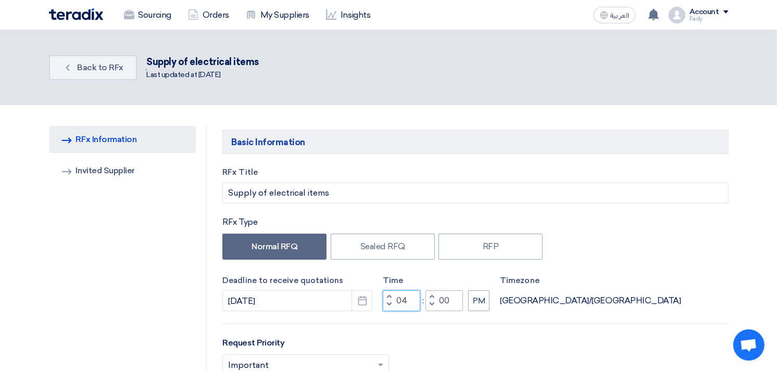
type input "04"
click at [445, 299] on input "00" at bounding box center [443, 300] width 37 height 21
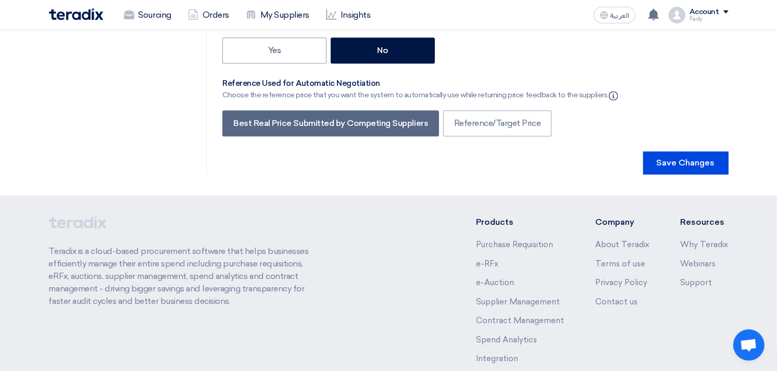
scroll to position [2329, 0]
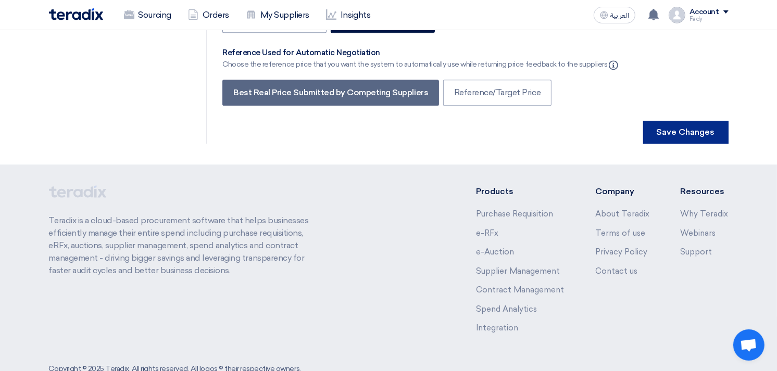
type input "10"
click at [710, 121] on button "Save Changes" at bounding box center [685, 132] width 85 height 23
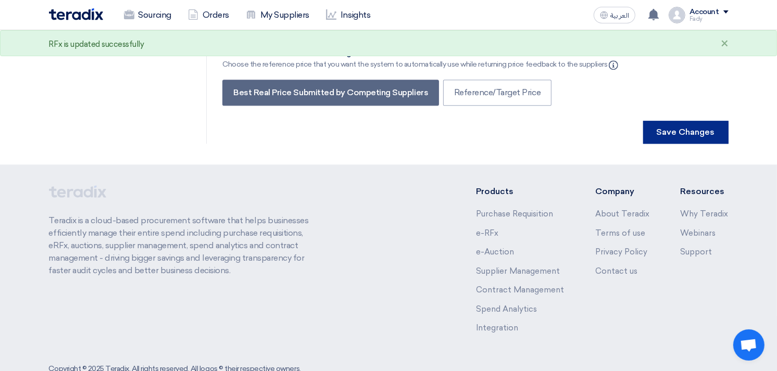
scroll to position [0, 0]
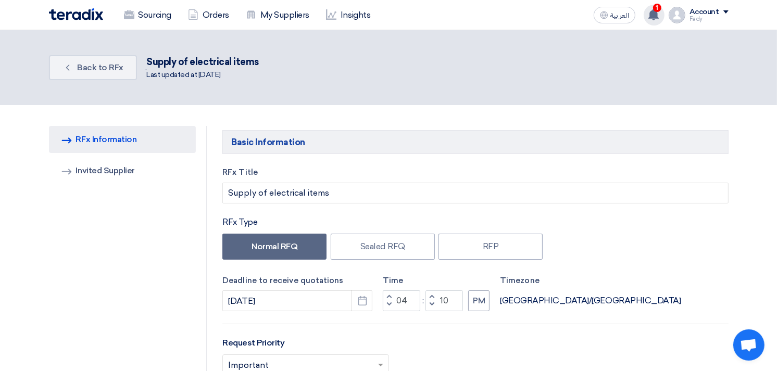
click at [658, 16] on use at bounding box center [653, 14] width 10 height 11
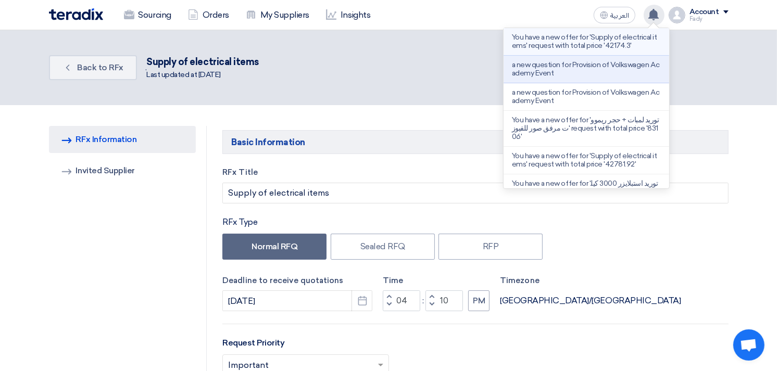
click at [601, 40] on p "You have a new offer for 'Supply of electrical items' request with total price …" at bounding box center [586, 41] width 149 height 17
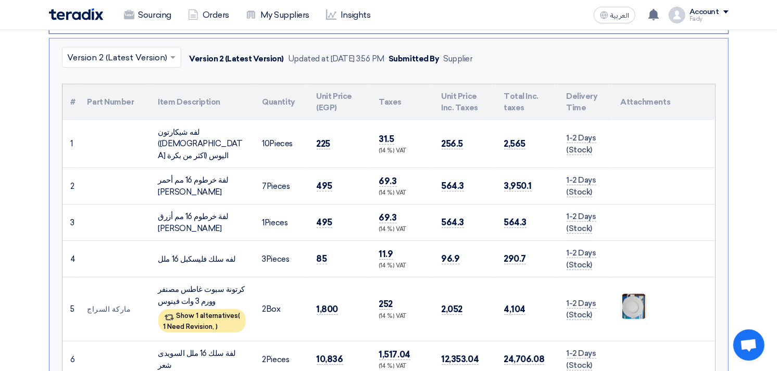
scroll to position [273, 0]
